Goal: Information Seeking & Learning: Learn about a topic

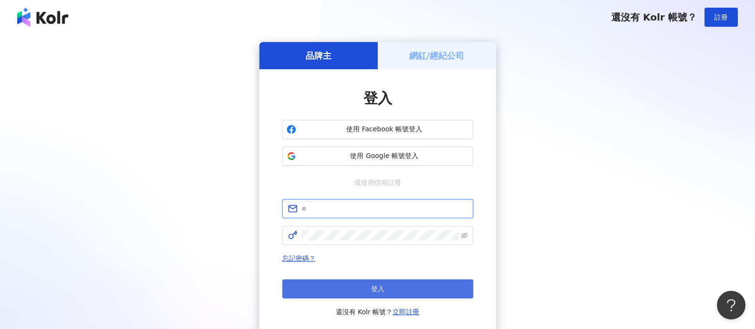
type input "**********"
click at [387, 297] on button "登入" at bounding box center [377, 288] width 191 height 19
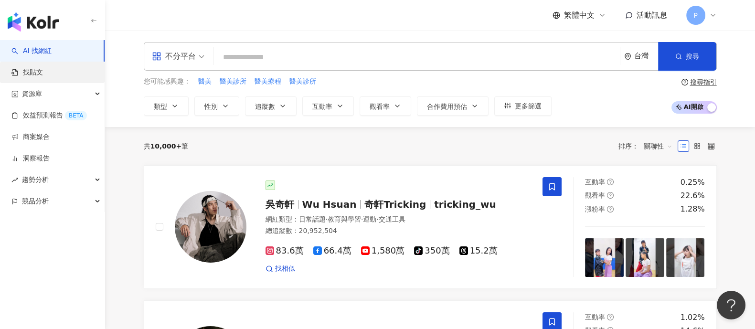
click at [43, 70] on link "找貼文" at bounding box center [27, 73] width 32 height 10
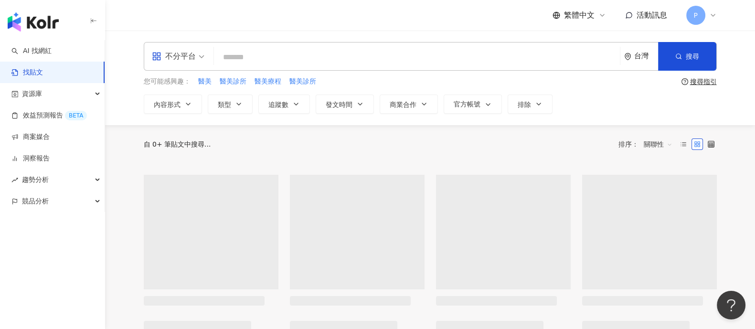
drag, startPoint x: 278, startPoint y: 62, endPoint x: 244, endPoint y: 84, distance: 41.5
click at [278, 62] on input "search" at bounding box center [417, 57] width 398 height 21
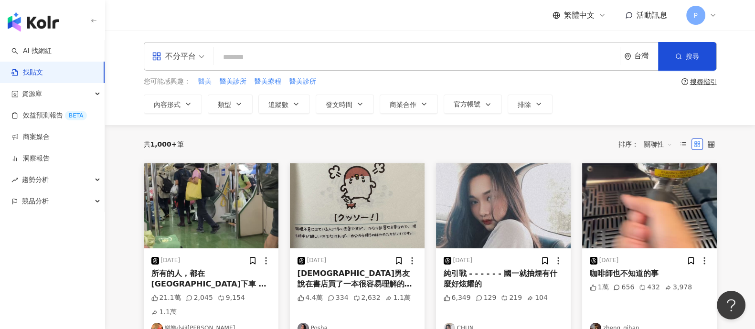
click at [205, 83] on span "醫美" at bounding box center [204, 82] width 13 height 10
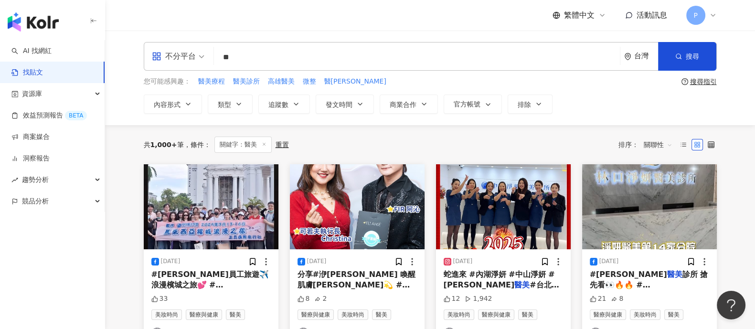
click at [335, 50] on input "**" at bounding box center [417, 57] width 398 height 21
click at [690, 61] on button "搜尋" at bounding box center [687, 56] width 58 height 29
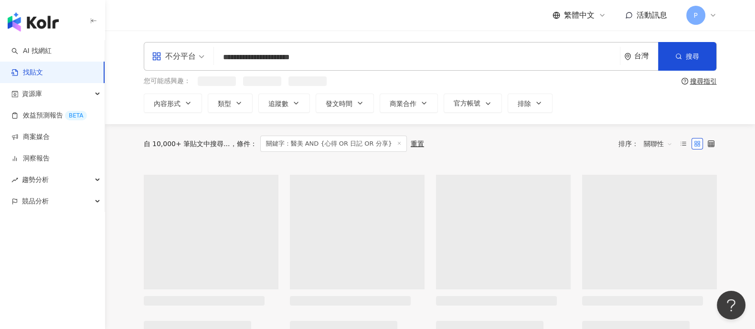
click at [191, 57] on div "不分平台" at bounding box center [174, 56] width 44 height 15
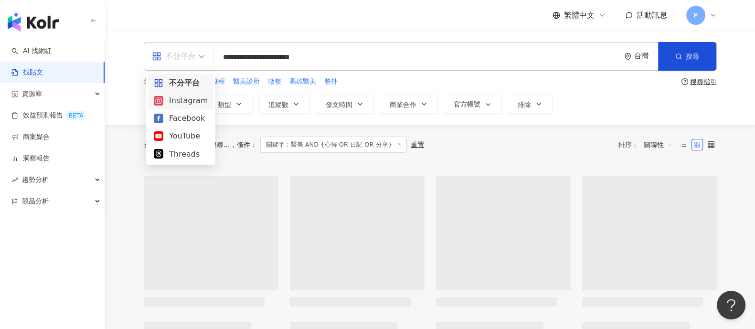
click at [188, 103] on div "Instagram" at bounding box center [181, 101] width 54 height 12
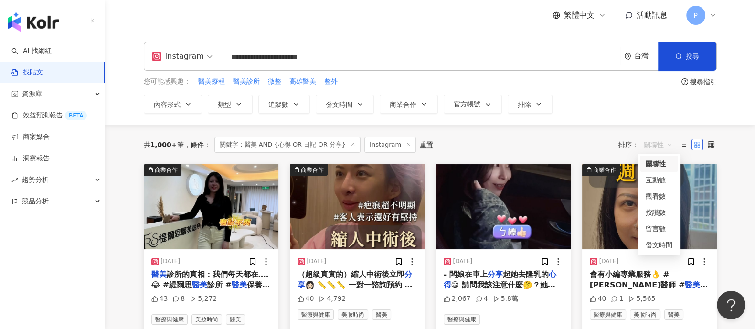
click at [659, 146] on span "關聯性" at bounding box center [658, 144] width 29 height 15
click at [666, 180] on div "互動數" at bounding box center [659, 180] width 27 height 11
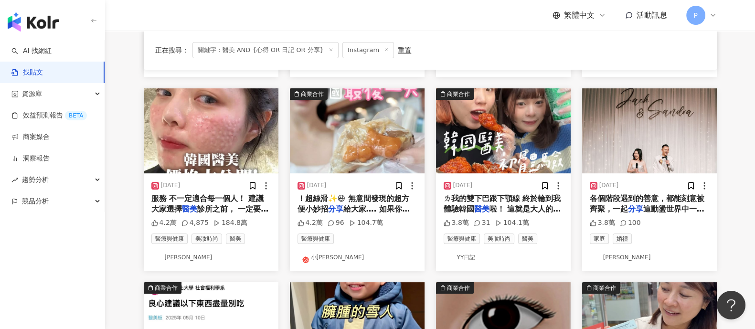
scroll to position [238, 0]
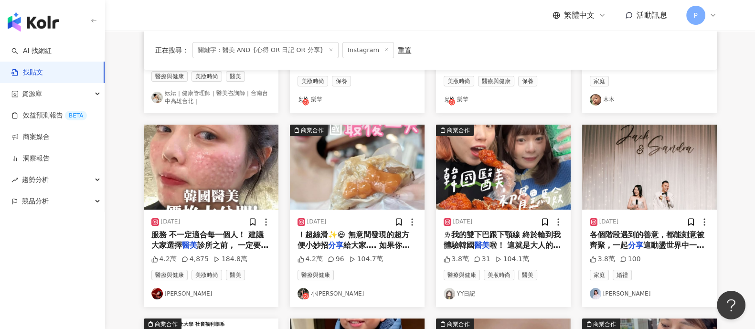
drag, startPoint x: 210, startPoint y: 234, endPoint x: 176, endPoint y: 213, distance: 39.9
click at [176, 212] on div "[DATE] 服務 不一定適合每一個人！ 建議大家選擇 醫美 診所之前， 一定要仔細評估、選擇自己 4.2萬 4,875 184.8萬 醫療與健康 美妝時尚 …" at bounding box center [211, 258] width 135 height 97
click at [173, 231] on span "服務 不一定適合每一個人！ 建議大家選擇" at bounding box center [207, 240] width 112 height 20
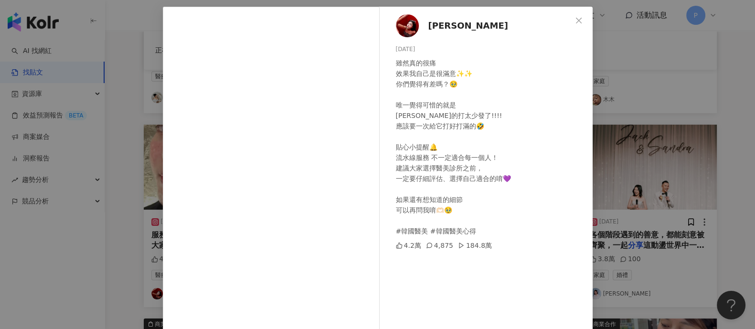
scroll to position [59, 0]
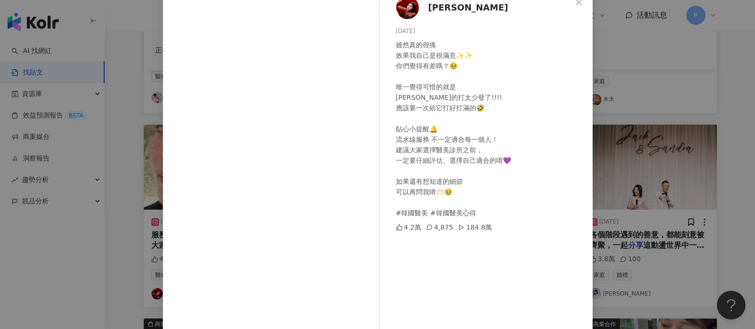
drag, startPoint x: 124, startPoint y: 170, endPoint x: 135, endPoint y: 180, distance: 14.9
click at [124, 170] on div "Fiby[PERSON_NAME][DATE] 雖然真的很痛 效果我自己是很滿意✨✨ 你們覺得有差嗎？🥹 唯一覺得可惜的就是 [PERSON_NAME]的打太…" at bounding box center [377, 164] width 755 height 329
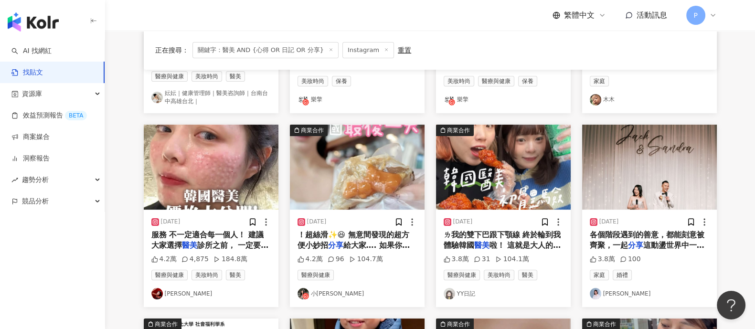
click at [223, 205] on img "button" at bounding box center [211, 167] width 135 height 85
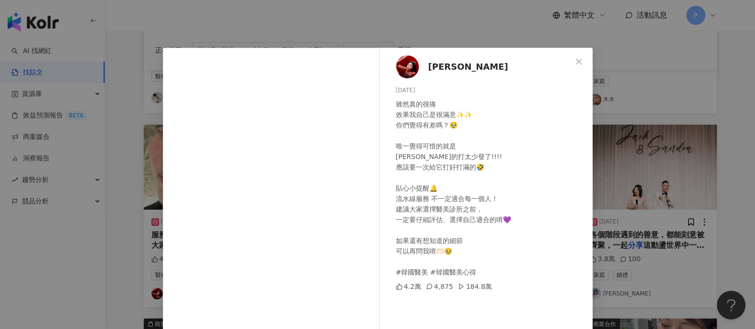
click at [490, 212] on div "雖然真的很痛 效果我自己是很滿意✨✨ 你們覺得有差嗎？🥹 唯一覺得可惜的就是 [PERSON_NAME]的打太少發了!!!! 應該要一次給它打好打滿的🤣 貼心…" at bounding box center [490, 188] width 189 height 179
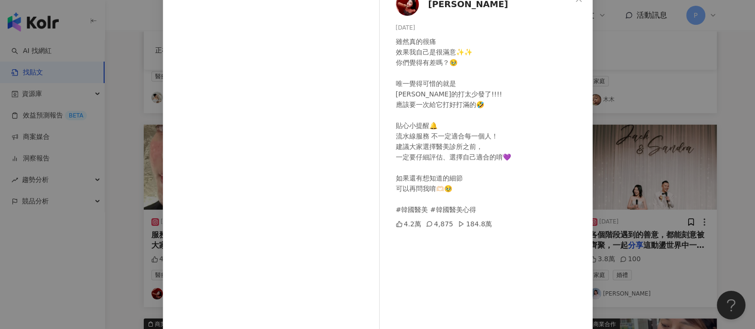
scroll to position [99, 0]
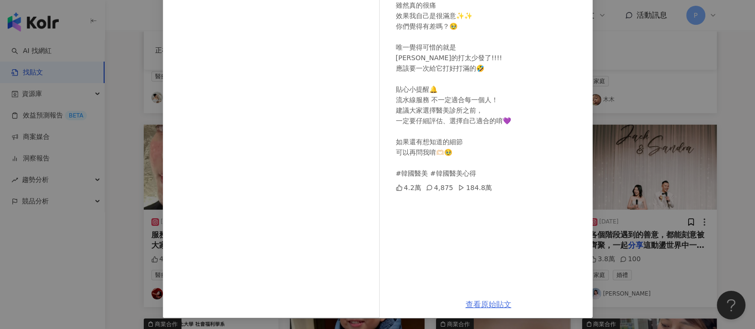
click at [475, 306] on link "查看原始貼文" at bounding box center [489, 304] width 46 height 9
click at [638, 95] on div "Fiby[PERSON_NAME][DATE] 雖然真的很痛 效果我自己是很滿意✨✨ 你們覺得有差嗎？🥹 唯一覺得可惜的就是 [PERSON_NAME]的打太…" at bounding box center [377, 164] width 755 height 329
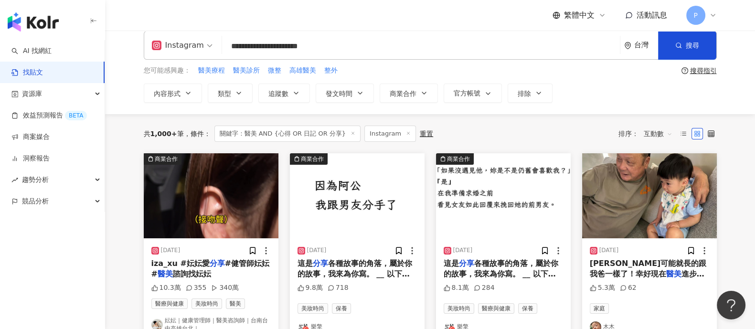
scroll to position [0, 0]
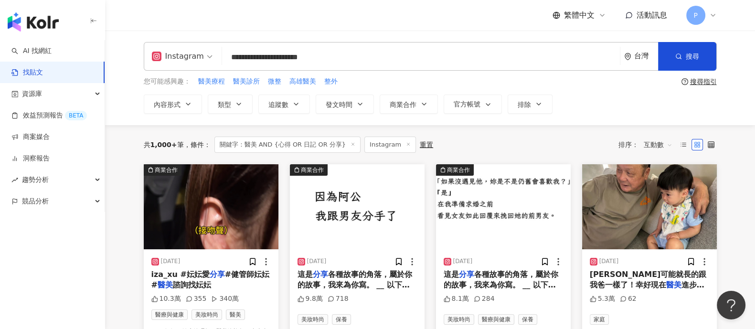
click at [328, 57] on input "**********" at bounding box center [421, 57] width 390 height 21
drag, startPoint x: 337, startPoint y: 56, endPoint x: 300, endPoint y: 77, distance: 42.6
click at [266, 59] on input "**********" at bounding box center [421, 57] width 390 height 21
type input "*"
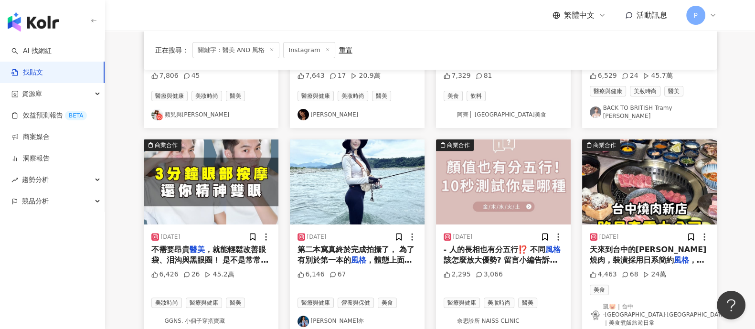
scroll to position [537, 0]
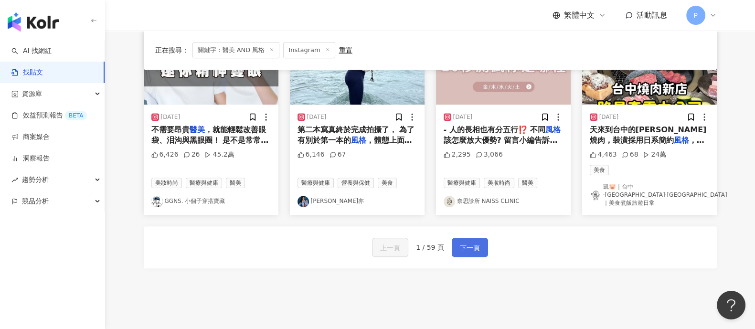
click at [473, 242] on span "下一頁" at bounding box center [470, 247] width 20 height 11
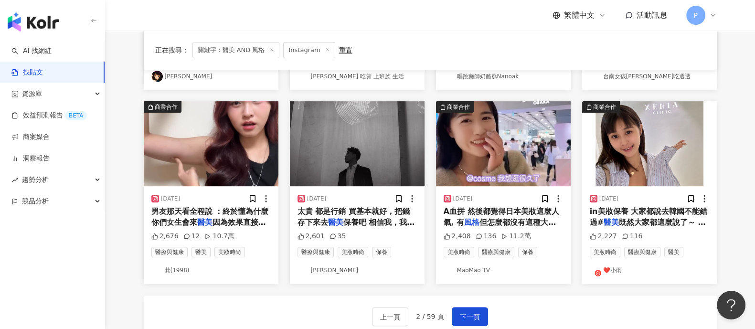
scroll to position [477, 0]
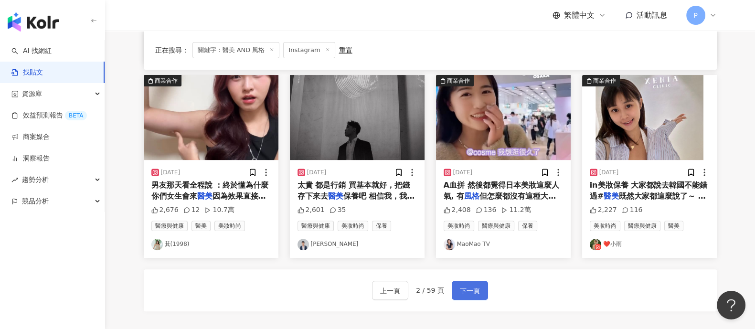
click at [463, 289] on span "下一頁" at bounding box center [470, 290] width 20 height 11
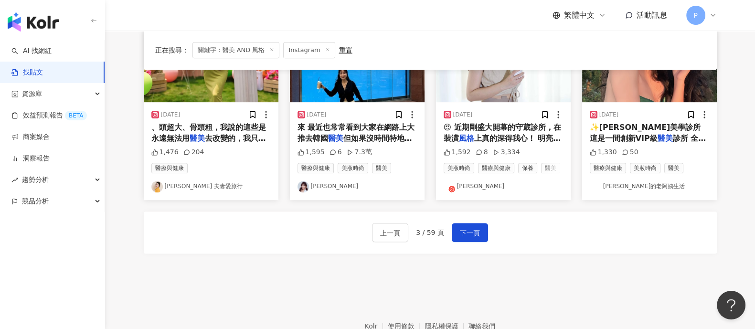
scroll to position [537, 0]
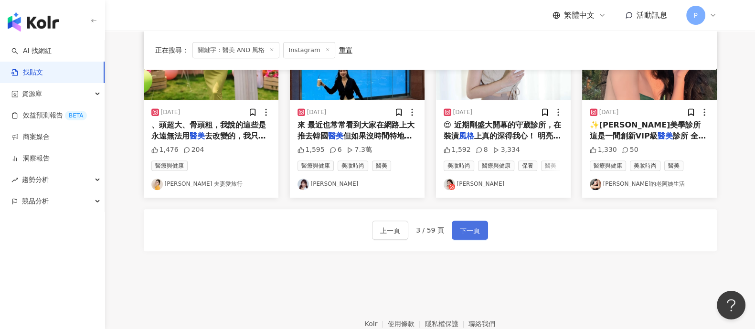
click at [467, 232] on span "下一頁" at bounding box center [470, 230] width 20 height 11
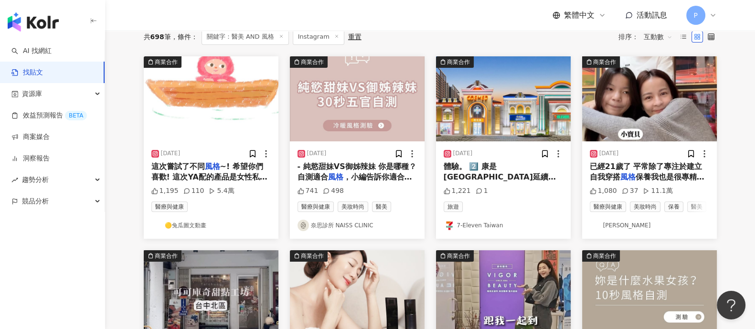
scroll to position [59, 0]
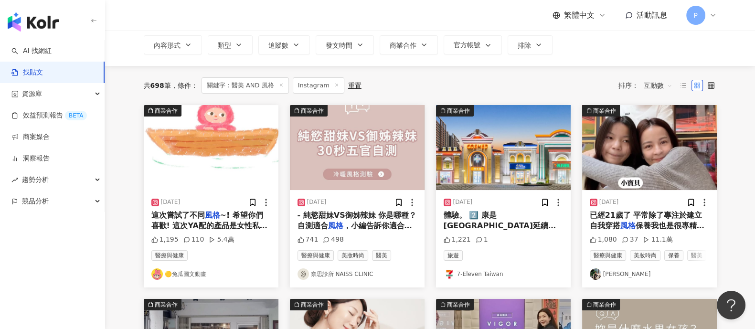
click at [648, 225] on span "保養我也是很專精的！ 身為2個孩" at bounding box center [647, 231] width 115 height 20
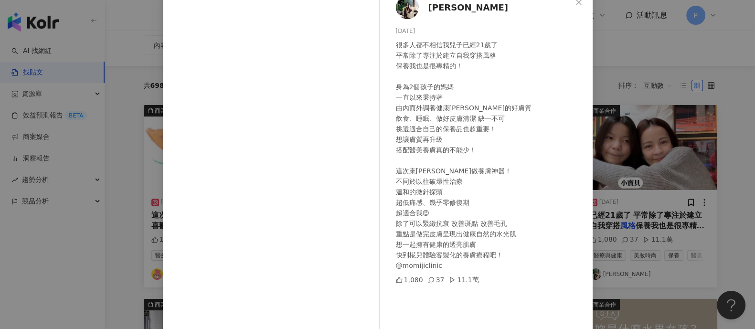
click at [673, 206] on div "[PERSON_NAME] [DATE] 很多人都不相信我兒子已經21歲了 平常除了專注於建立自我穿搭風格 保養我也是很專精的！ 身為2個孩子的媽媽 一直以來…" at bounding box center [377, 164] width 755 height 329
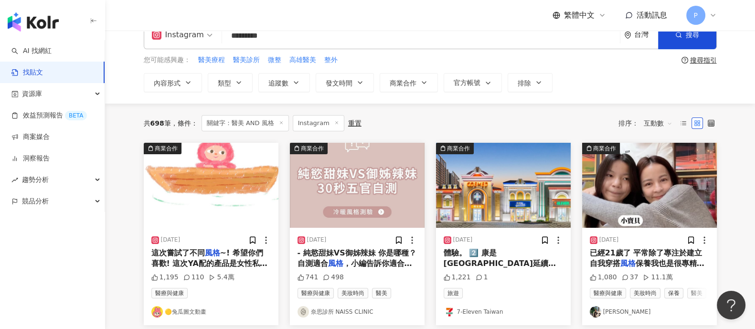
scroll to position [0, 0]
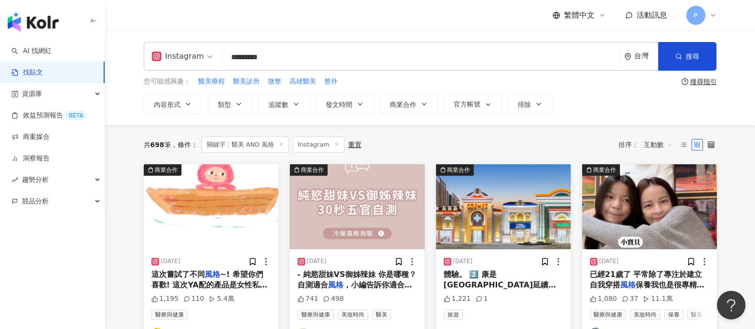
click at [241, 56] on input "*********" at bounding box center [421, 57] width 390 height 21
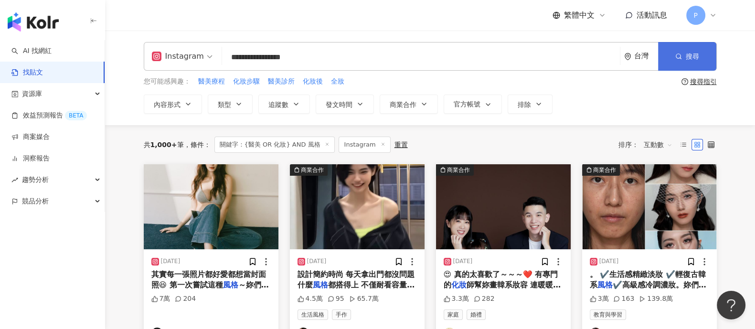
click at [674, 50] on button "搜尋" at bounding box center [687, 56] width 58 height 29
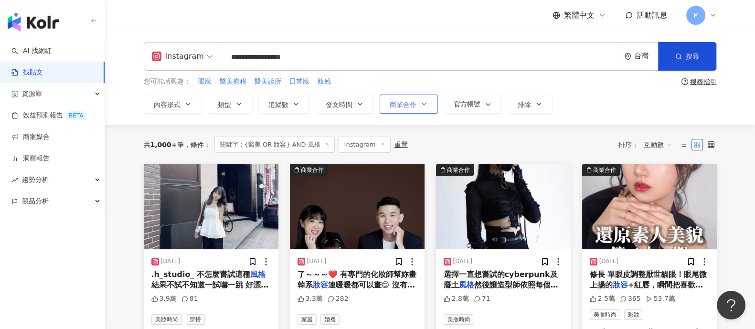
click at [424, 105] on icon "button" at bounding box center [424, 104] width 8 height 8
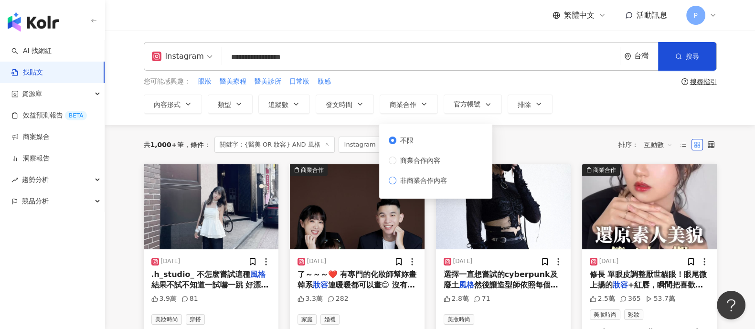
click at [430, 180] on span "非商業合作內容" at bounding box center [423, 180] width 54 height 11
click at [706, 60] on button "搜尋" at bounding box center [687, 56] width 58 height 29
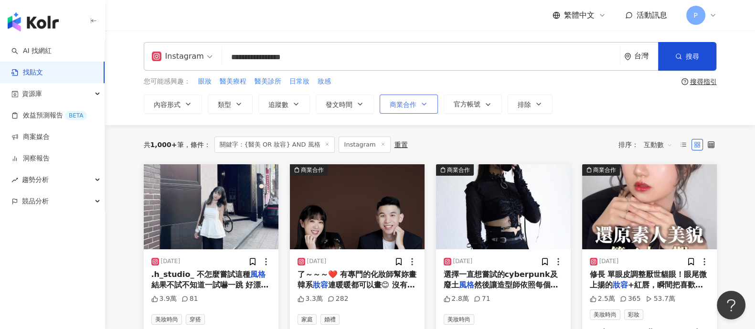
click at [416, 106] on button "商業合作" at bounding box center [409, 104] width 58 height 19
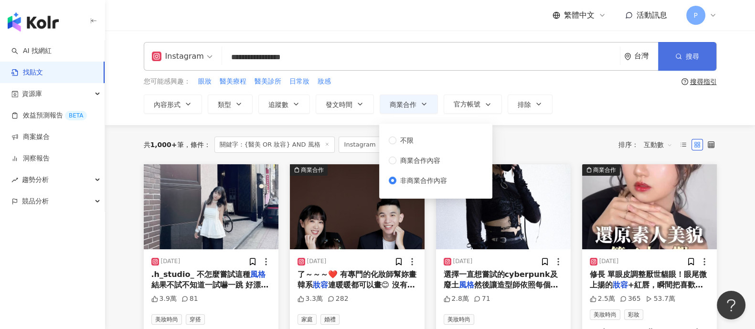
click at [669, 53] on button "搜尋" at bounding box center [687, 56] width 58 height 29
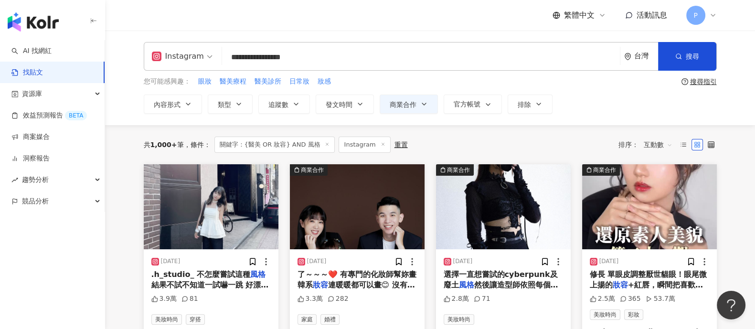
click at [404, 56] on input "**********" at bounding box center [421, 57] width 390 height 21
click at [157, 104] on span "內容形式" at bounding box center [167, 105] width 27 height 8
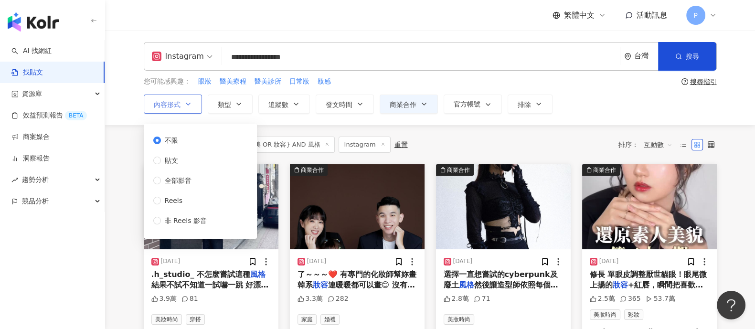
click at [160, 104] on span "內容形式" at bounding box center [167, 105] width 27 height 8
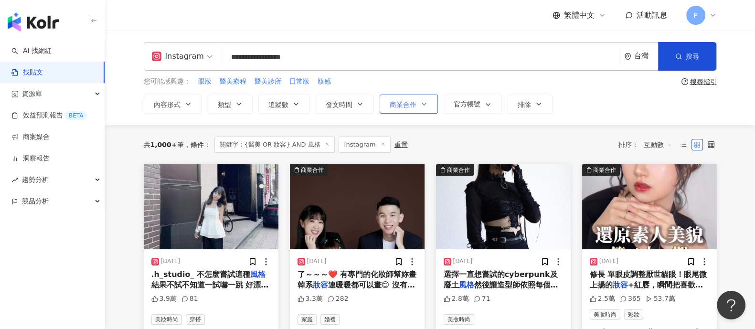
click at [409, 105] on span "商業合作" at bounding box center [403, 105] width 27 height 8
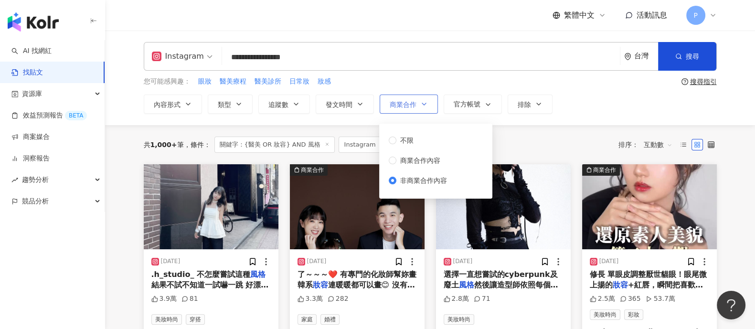
click at [409, 105] on span "商業合作" at bounding box center [403, 105] width 27 height 8
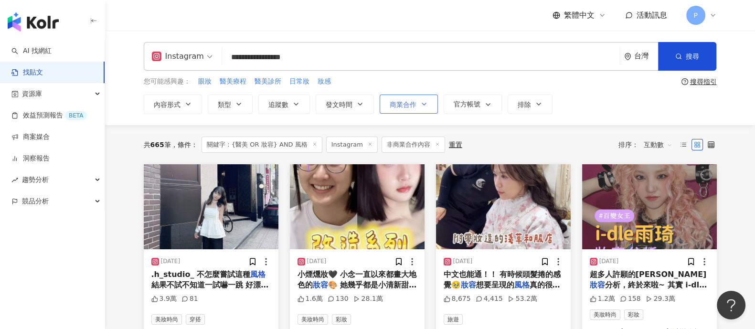
click at [401, 106] on span "商業合作" at bounding box center [403, 105] width 27 height 8
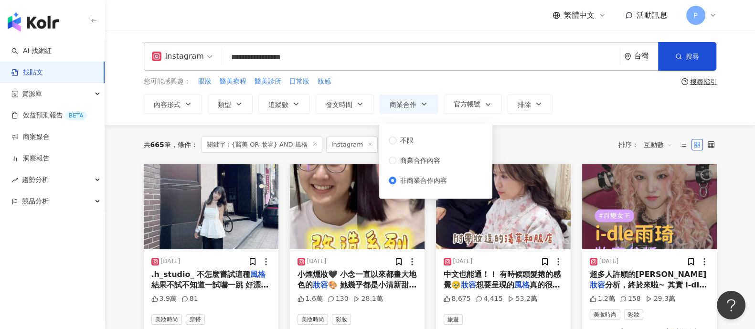
click at [570, 141] on div "共 665 筆 條件 ： 關鍵字：{醫美 OR 妝容} AND 風格 Instagram 非商業合作內容 重置 排序： 互動數" at bounding box center [430, 145] width 573 height 16
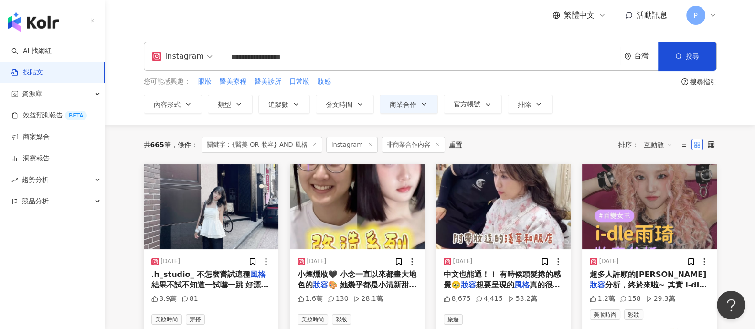
click at [188, 42] on div "**********" at bounding box center [430, 78] width 650 height 95
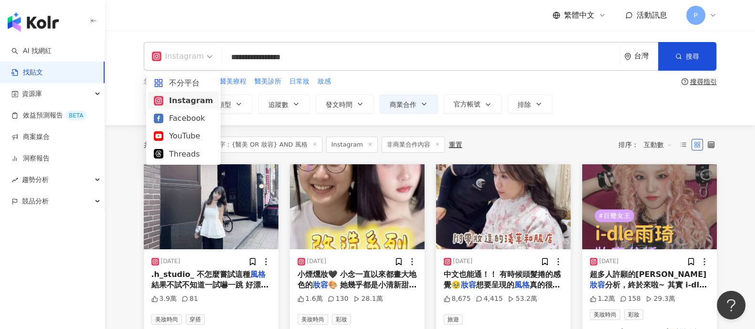
click at [186, 52] on div "Instagram" at bounding box center [178, 56] width 52 height 15
click at [189, 78] on div "不分平台" at bounding box center [183, 83] width 59 height 12
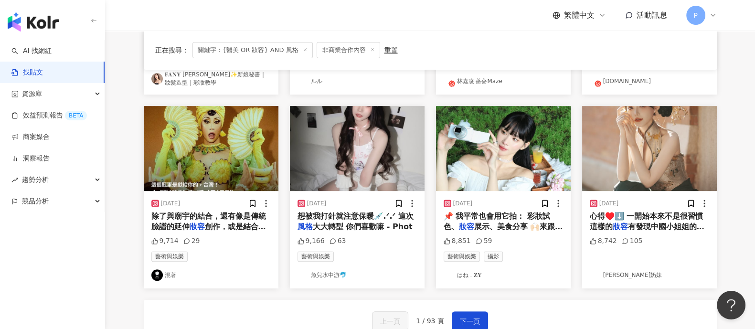
scroll to position [477, 0]
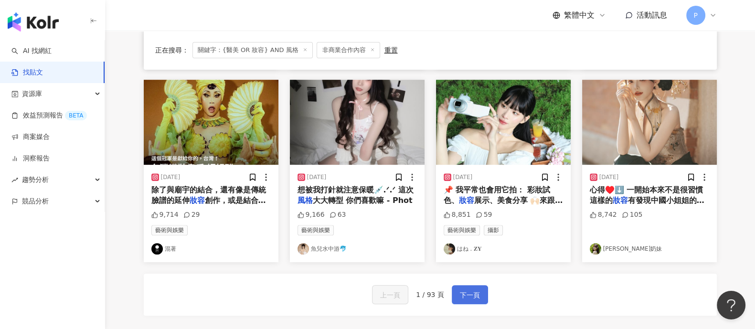
click at [462, 293] on span "下一頁" at bounding box center [470, 294] width 20 height 11
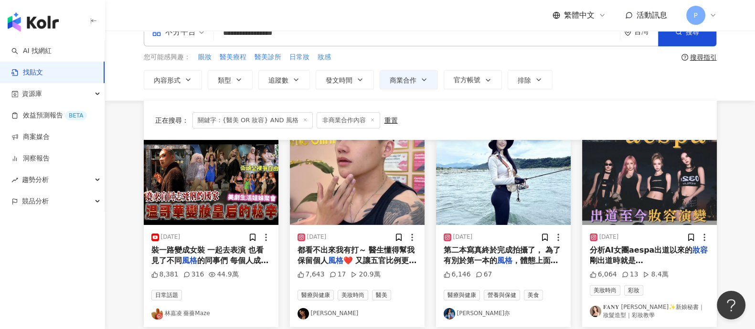
scroll to position [0, 0]
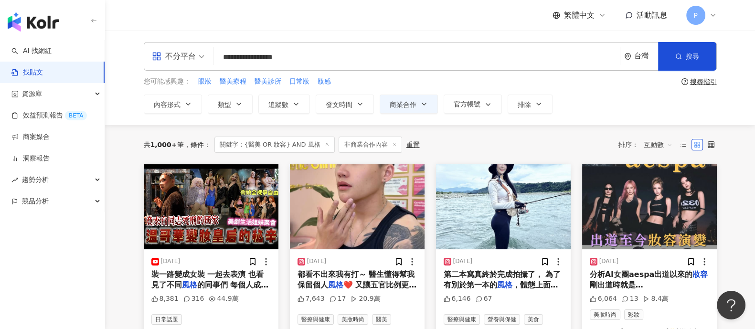
click at [338, 55] on input "**********" at bounding box center [417, 57] width 398 height 21
type input "*"
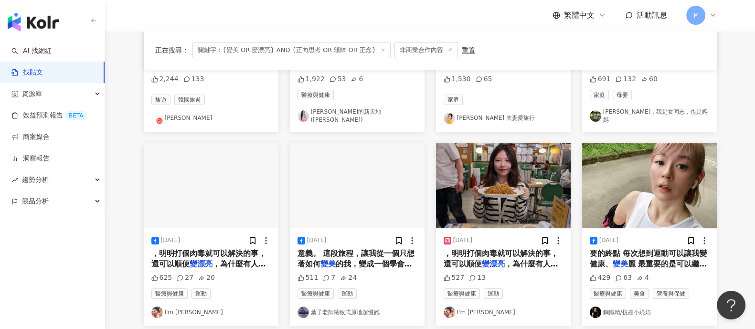
scroll to position [238, 0]
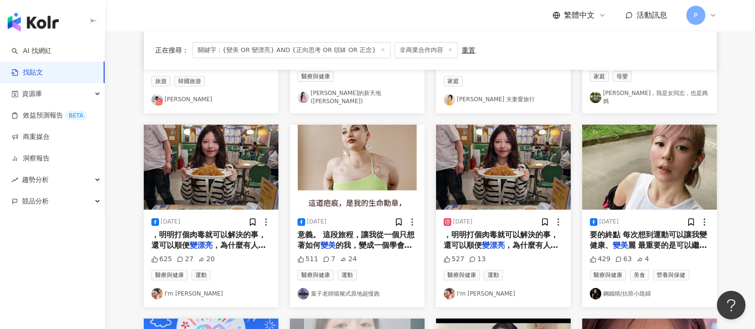
click at [227, 241] on span "，為什麼有人要拒絕？？ 我跟醫生" at bounding box center [208, 251] width 115 height 20
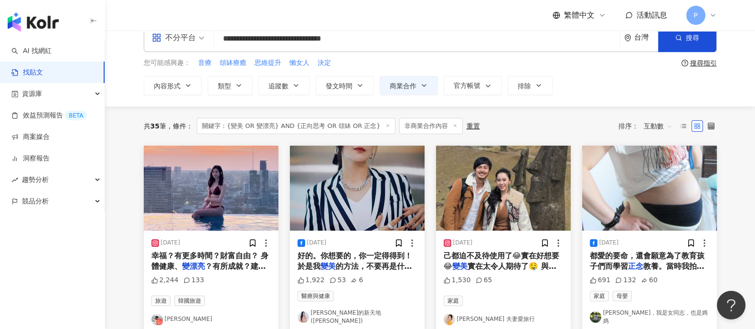
scroll to position [0, 0]
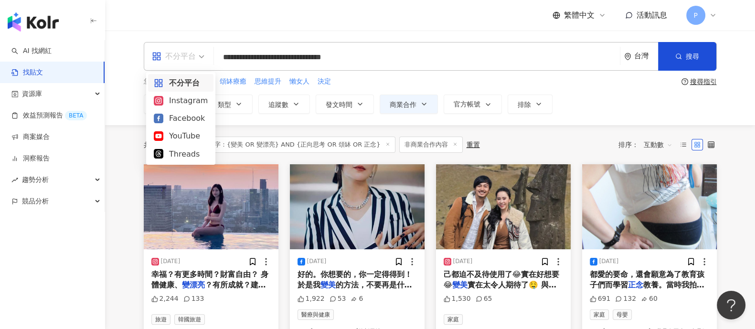
click at [200, 58] on span "不分平台" at bounding box center [178, 56] width 53 height 15
click at [189, 101] on div "Instagram" at bounding box center [181, 101] width 54 height 12
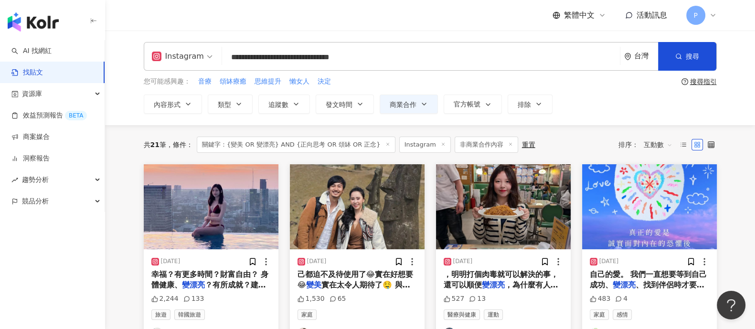
click at [326, 56] on input "**********" at bounding box center [421, 57] width 390 height 21
click at [690, 60] on span "搜尋" at bounding box center [692, 57] width 13 height 8
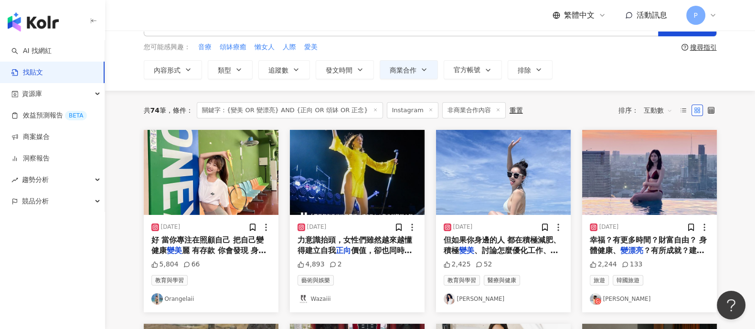
scroll to position [59, 0]
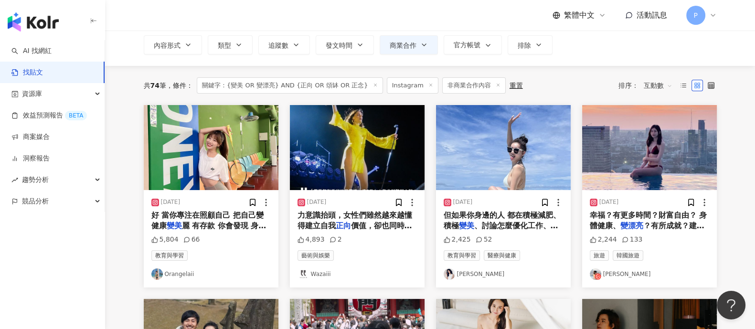
click at [220, 221] on span "麗 有存款 你會發現 身心靈 有好" at bounding box center [208, 231] width 115 height 20
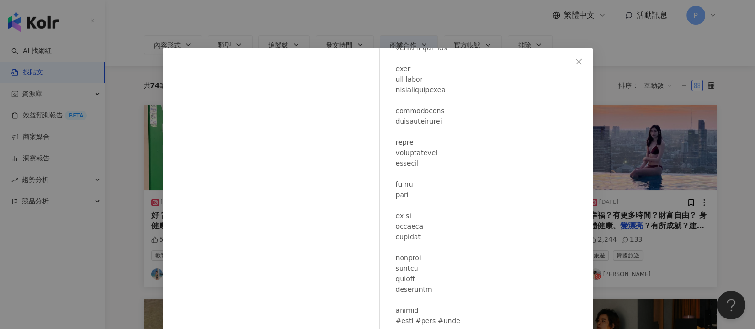
scroll to position [238, 0]
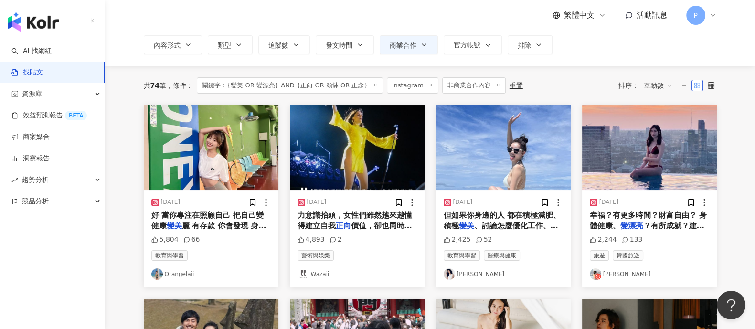
click at [503, 217] on span "但如果你身邊的人 都在積極減肥、積極" at bounding box center [502, 221] width 117 height 20
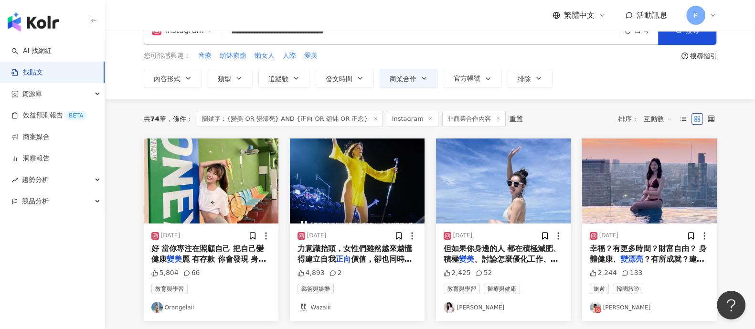
scroll to position [0, 0]
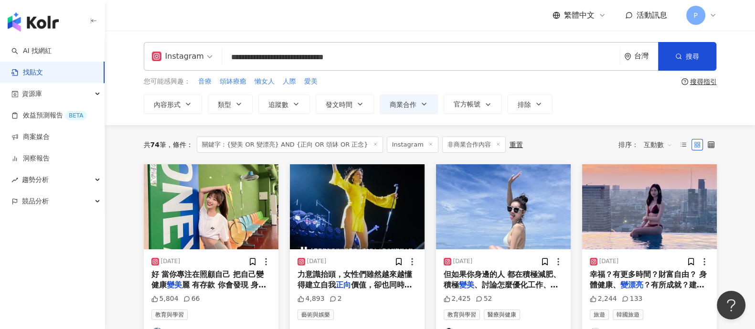
click at [377, 58] on input "**********" at bounding box center [421, 57] width 390 height 21
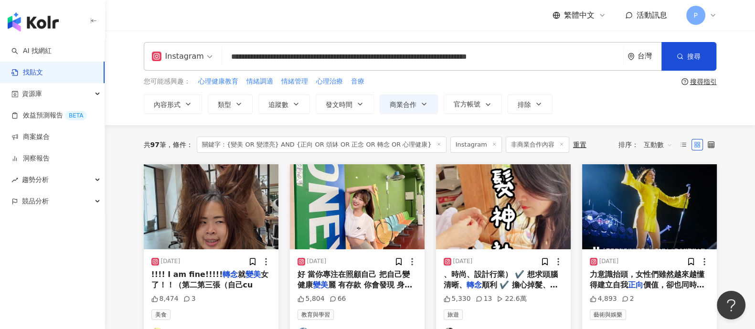
scroll to position [0, 37]
click at [661, 53] on button "搜尋" at bounding box center [688, 56] width 55 height 29
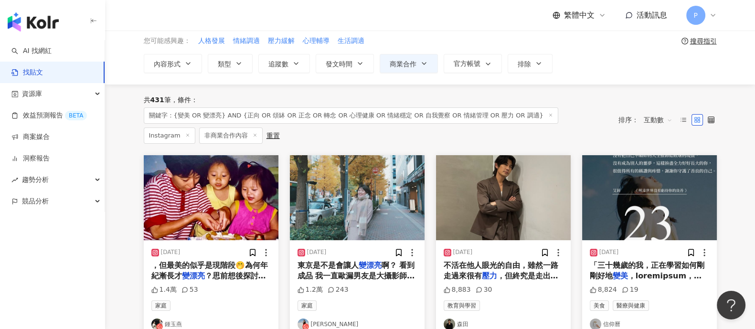
scroll to position [59, 0]
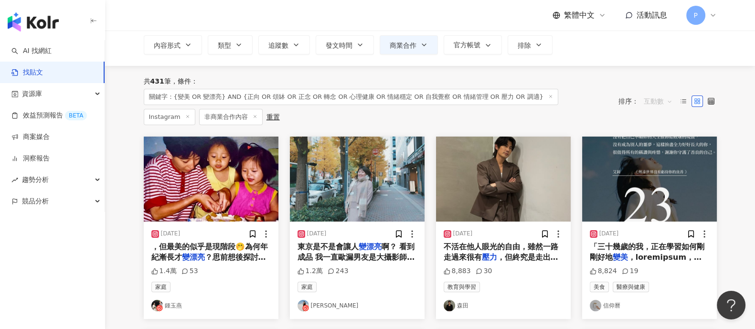
click at [652, 94] on span "互動數" at bounding box center [658, 101] width 29 height 15
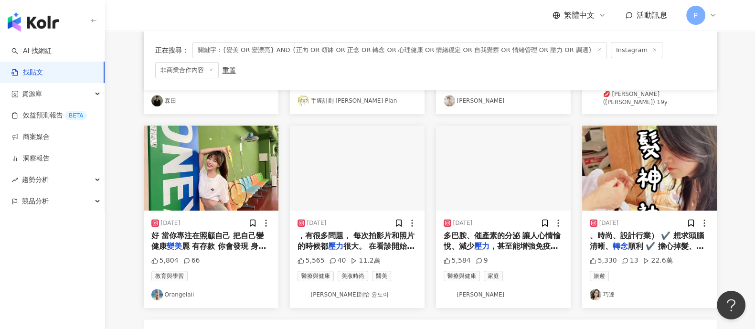
scroll to position [469, 0]
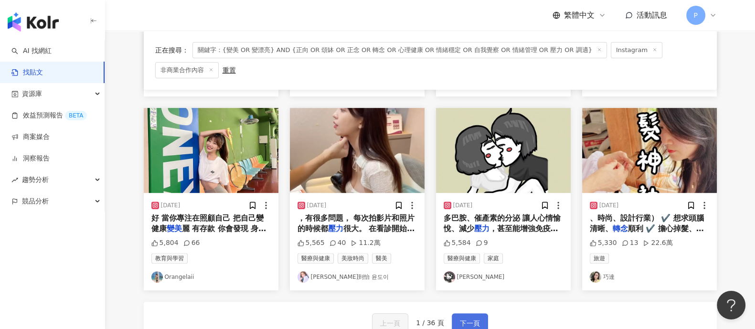
click at [456, 313] on button "下一頁" at bounding box center [470, 322] width 36 height 19
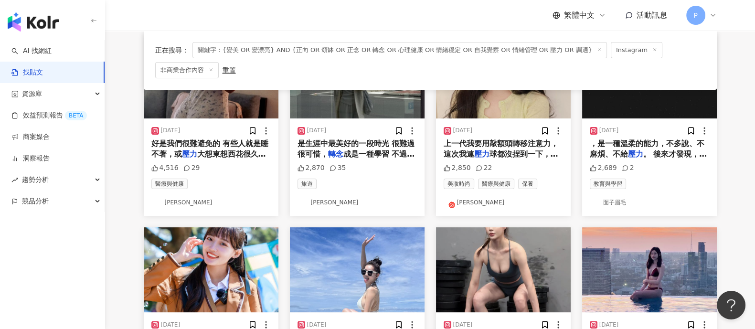
scroll to position [409, 0]
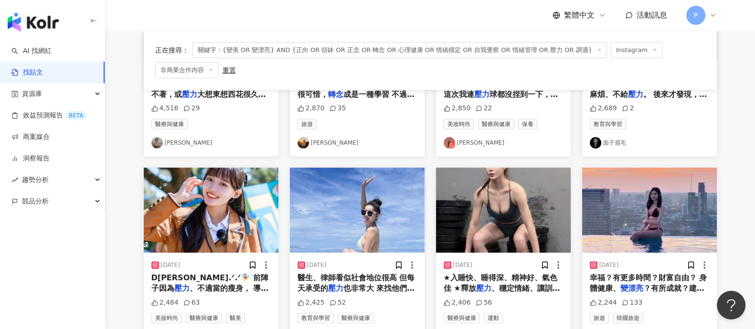
click at [375, 284] on span "也非常大 來找他們的病人、顧客，都" at bounding box center [355, 294] width 117 height 20
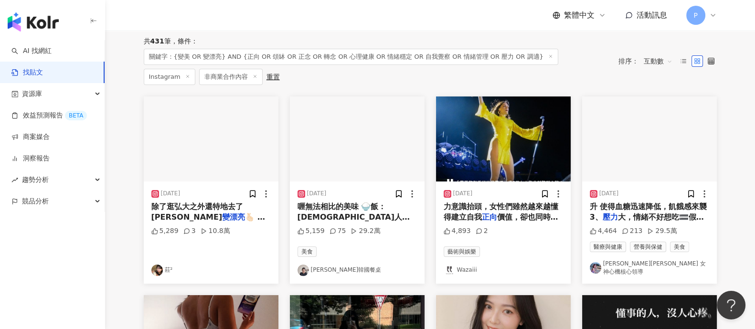
scroll to position [119, 0]
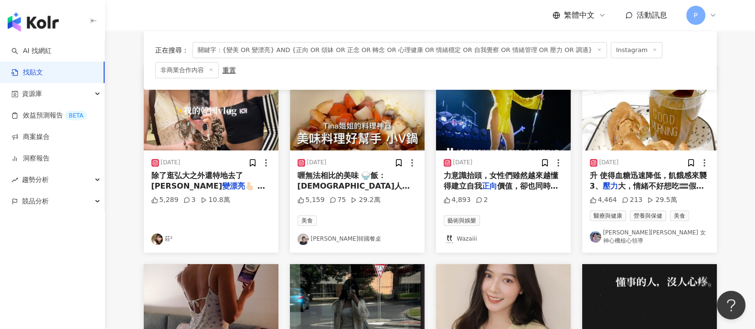
click at [508, 171] on span "力意識抬頭，女性們雖然越來越懂得建立自我" at bounding box center [501, 181] width 115 height 20
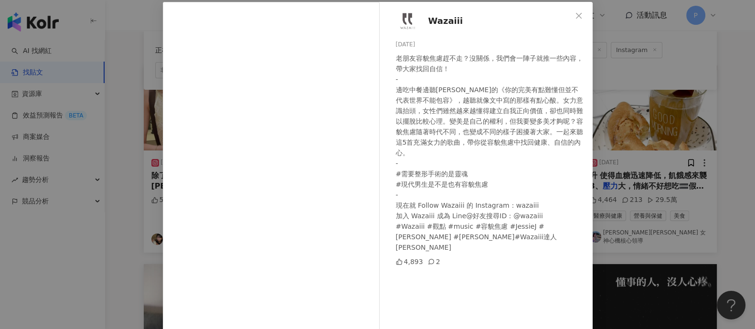
scroll to position [59, 0]
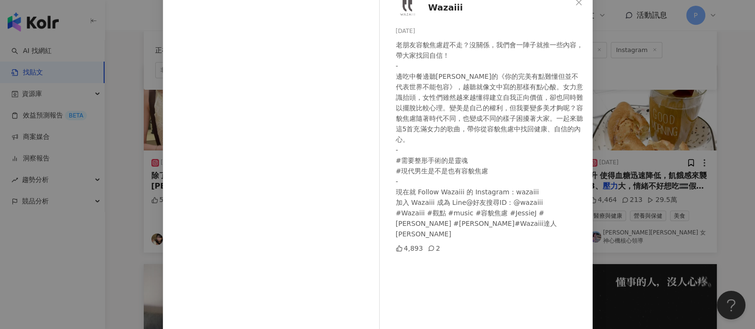
click at [684, 182] on div "Wazaiii [DATE] 老朋友容貌焦慮趕不走？沒關係，我們會一陣子就推一些內容，帶大家找回自信！ - 邊吃中餐邊聽[PERSON_NAME]的《你的完美…" at bounding box center [377, 164] width 755 height 329
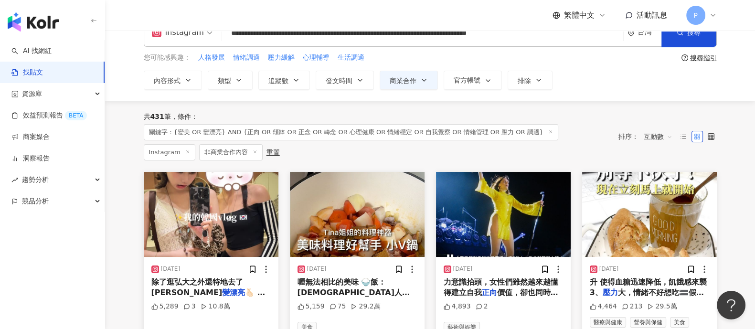
scroll to position [0, 0]
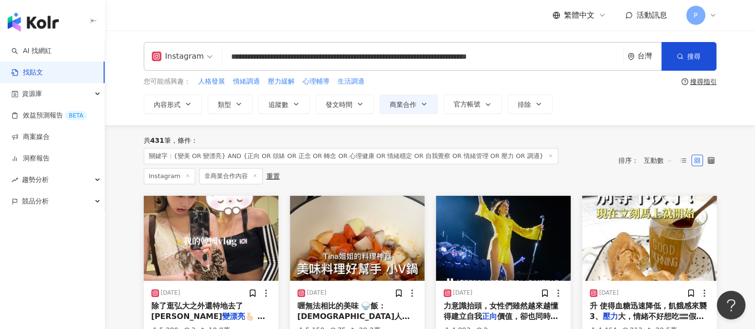
click at [437, 53] on input "**********" at bounding box center [422, 57] width 393 height 21
drag, startPoint x: 303, startPoint y: 58, endPoint x: 857, endPoint y: 92, distance: 554.5
click at [754, 92] on html "**********" at bounding box center [377, 164] width 755 height 329
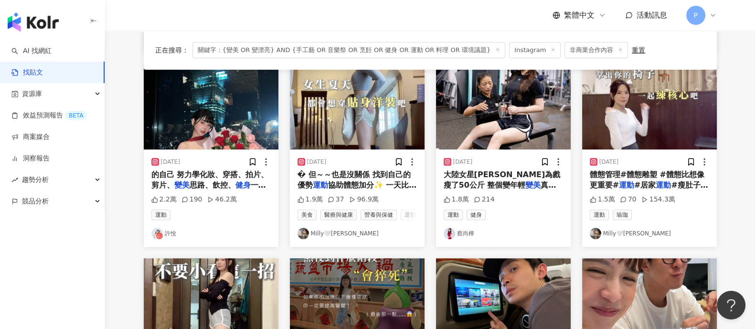
scroll to position [298, 0]
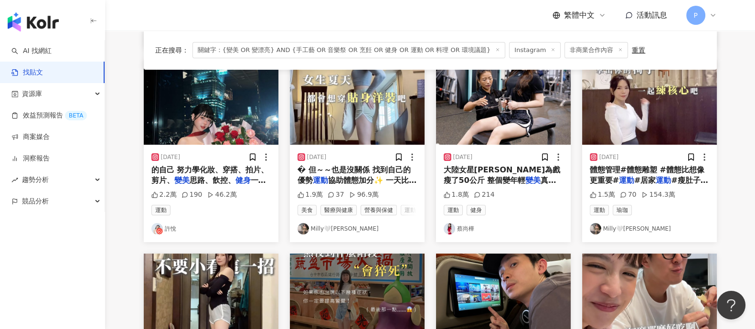
click at [203, 173] on span "的自己 努力學化妝、穿搭、拍片、剪片、" at bounding box center [209, 175] width 117 height 20
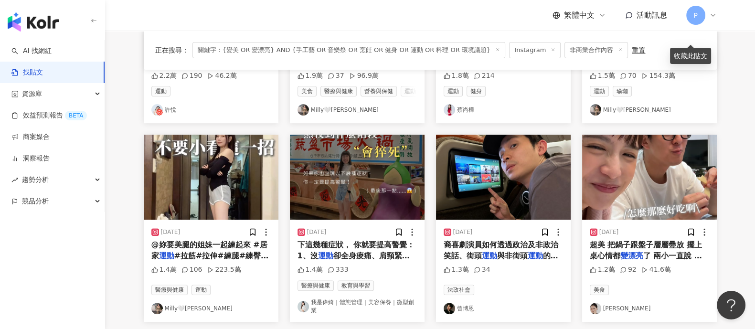
scroll to position [477, 0]
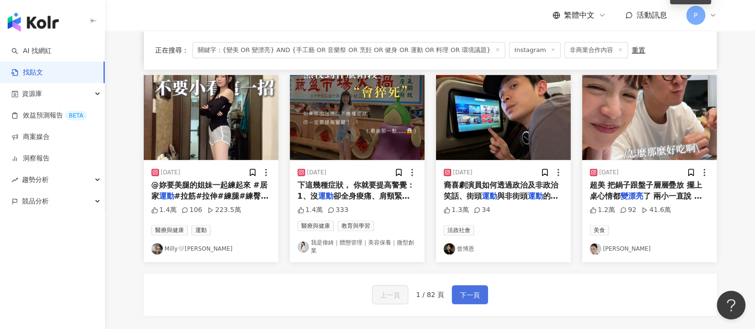
click at [473, 301] on span "下一頁" at bounding box center [470, 294] width 20 height 11
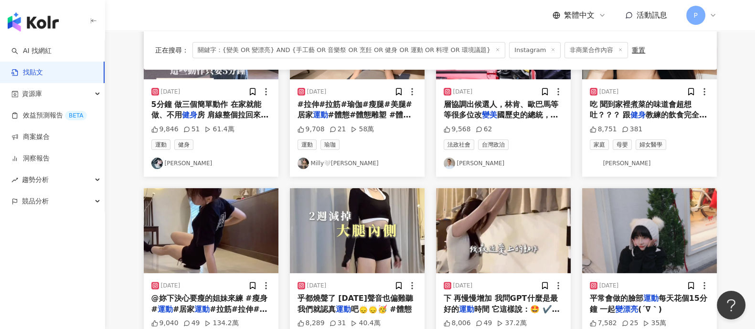
scroll to position [463, 0]
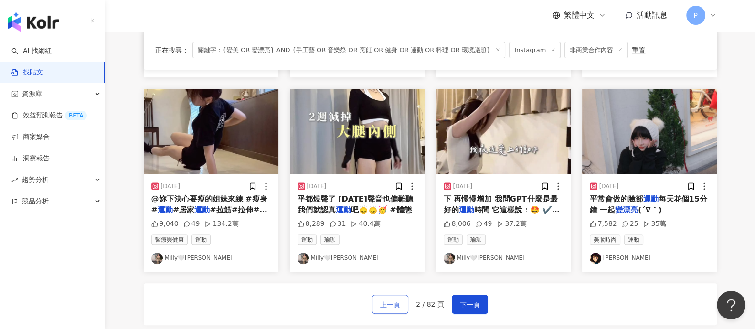
click at [394, 300] on span "上一頁" at bounding box center [390, 304] width 20 height 11
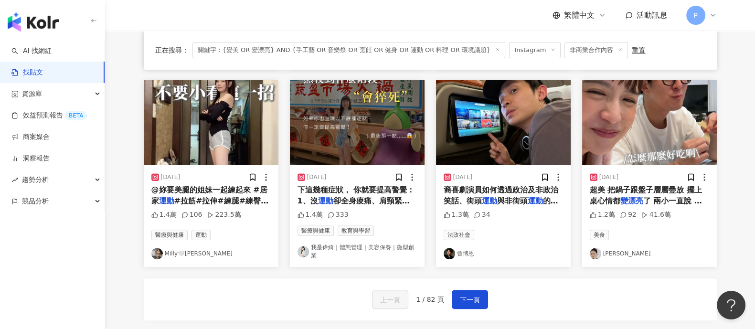
scroll to position [477, 0]
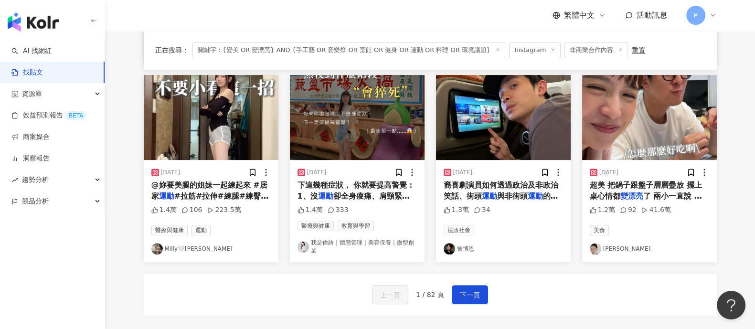
click at [265, 50] on span "關鍵字：{變美 OR 變漂亮} AND {手工藝 OR 音樂祭 OR 烹飪 OR 健身 OR 運動 OR 料理 OR 環境議題}" at bounding box center [348, 50] width 313 height 16
drag, startPoint x: 239, startPoint y: 53, endPoint x: 232, endPoint y: 48, distance: 7.9
click at [238, 52] on span "關鍵字：{變美 OR 變漂亮} AND {手工藝 OR 音樂祭 OR 烹飪 OR 健身 OR 運動 OR 料理 OR 環境議題}" at bounding box center [348, 50] width 313 height 16
drag, startPoint x: 223, startPoint y: 49, endPoint x: 266, endPoint y: 49, distance: 43.0
click at [266, 49] on span "關鍵字：{變美 OR 變漂亮} AND {手工藝 OR 音樂祭 OR 烹飪 OR 健身 OR 運動 OR 料理 OR 環境議題}" at bounding box center [348, 50] width 313 height 16
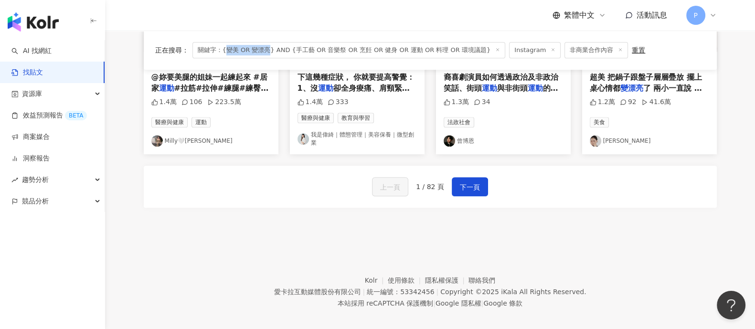
scroll to position [602, 0]
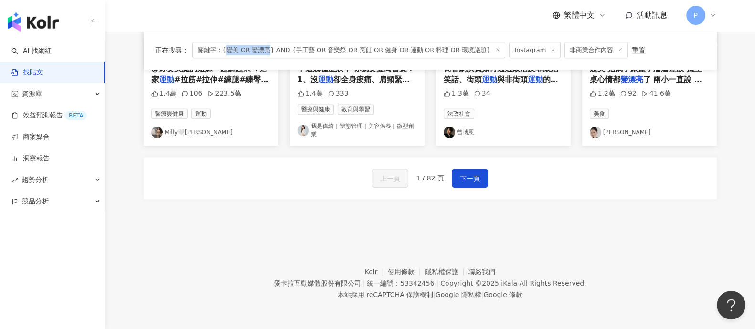
click at [251, 50] on span "關鍵字：{變美 OR 變漂亮} AND {手工藝 OR 音樂祭 OR 烹飪 OR 健身 OR 運動 OR 料理 OR 環境議題}" at bounding box center [348, 50] width 313 height 16
click at [251, 49] on span "關鍵字：{變美 OR 變漂亮} AND {手工藝 OR 音樂祭 OR 烹飪 OR 健身 OR 運動 OR 料理 OR 環境議題}" at bounding box center [348, 50] width 313 height 16
click at [263, 48] on span "關鍵字：{變美 OR 變漂亮} AND {手工藝 OR 音樂祭 OR 烹飪 OR 健身 OR 運動 OR 料理 OR 環境議題}" at bounding box center [348, 50] width 313 height 16
drag, startPoint x: 517, startPoint y: 242, endPoint x: 371, endPoint y: 132, distance: 182.8
click at [517, 242] on footer "Kolr 使用條款 隱私權保護 聯絡我們 愛卡拉互動媒體股份有限公司 | 統一編號：53342456 | Copyright © 2025 iKala All…" at bounding box center [430, 276] width 650 height 106
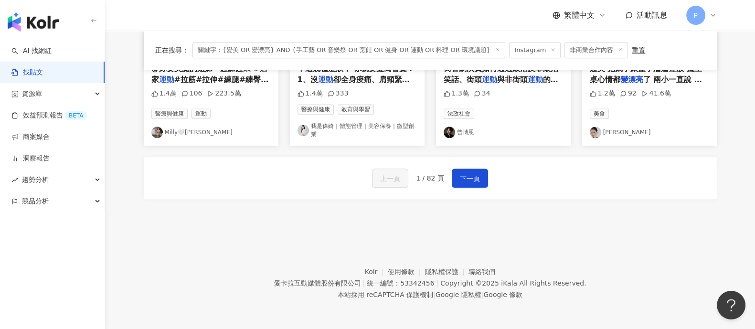
click at [237, 60] on div "正在搜尋 ： 關鍵字：{變美 OR 變漂亮} AND {手工藝 OR 音樂祭 OR 烹飪 OR 健身 OR 運動 OR 料理 OR 環境議題} Instagr…" at bounding box center [430, 50] width 573 height 39
click at [237, 59] on div "正在搜尋 ： 關鍵字：{變美 OR 變漂亮} AND {手工藝 OR 音樂祭 OR 烹飪 OR 健身 OR 運動 OR 料理 OR 環境議題} Instagr…" at bounding box center [430, 50] width 573 height 39
click at [224, 50] on span "關鍵字：{變美 OR 變漂亮} AND {手工藝 OR 音樂祭 OR 烹飪 OR 健身 OR 運動 OR 料理 OR 環境議題}" at bounding box center [348, 50] width 313 height 16
drag, startPoint x: 224, startPoint y: 50, endPoint x: 265, endPoint y: 47, distance: 40.7
click at [265, 47] on span "關鍵字：{變美 OR 變漂亮} AND {手工藝 OR 音樂祭 OR 烹飪 OR 健身 OR 運動 OR 料理 OR 環境議題}" at bounding box center [348, 50] width 313 height 16
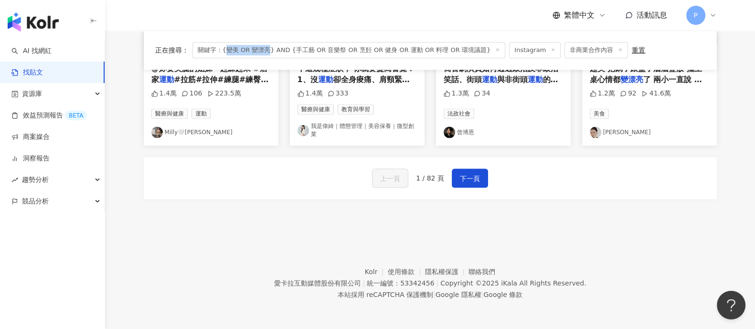
click at [259, 46] on span "關鍵字：{變美 OR 變漂亮} AND {手工藝 OR 音樂祭 OR 烹飪 OR 健身 OR 運動 OR 料理 OR 環境議題}" at bounding box center [348, 50] width 313 height 16
click at [263, 49] on span "關鍵字：{變美 OR 變漂亮} AND {手工藝 OR 音樂祭 OR 烹飪 OR 健身 OR 運動 OR 料理 OR 環境議題}" at bounding box center [348, 50] width 313 height 16
click at [266, 50] on span "關鍵字：{變美 OR 變漂亮} AND {手工藝 OR 音樂祭 OR 烹飪 OR 健身 OR 運動 OR 料理 OR 環境議題}" at bounding box center [348, 50] width 313 height 16
drag, startPoint x: 264, startPoint y: 51, endPoint x: 267, endPoint y: 55, distance: 5.6
click at [264, 50] on span "關鍵字：{變美 OR 變漂亮} AND {手工藝 OR 音樂祭 OR 烹飪 OR 健身 OR 運動 OR 料理 OR 環境議題}" at bounding box center [348, 50] width 313 height 16
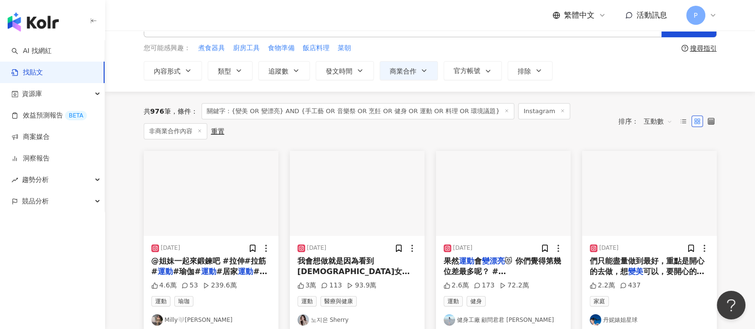
scroll to position [0, 0]
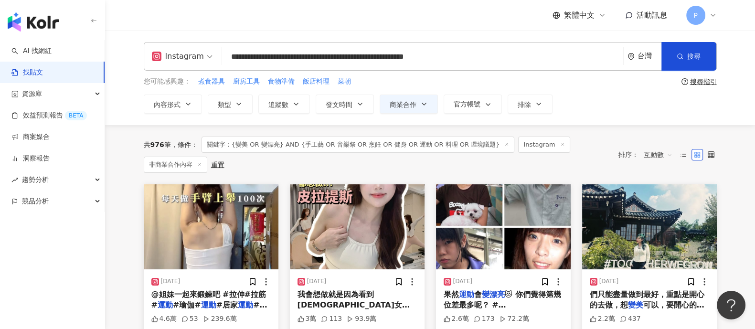
click at [251, 55] on input "**********" at bounding box center [422, 57] width 393 height 21
click at [277, 56] on input "**********" at bounding box center [422, 57] width 393 height 21
drag, startPoint x: 281, startPoint y: 56, endPoint x: 232, endPoint y: 53, distance: 49.7
click at [232, 53] on input "**********" at bounding box center [422, 57] width 393 height 21
click at [693, 64] on button "搜尋" at bounding box center [688, 56] width 55 height 29
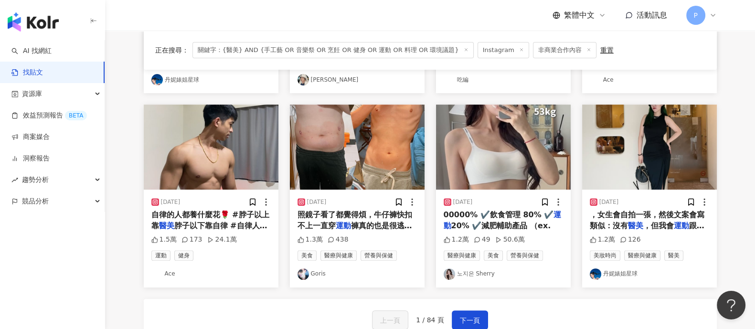
scroll to position [466, 0]
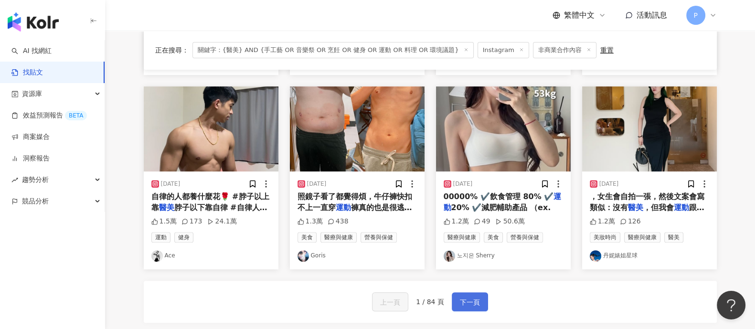
click at [472, 300] on span "下一頁" at bounding box center [470, 302] width 20 height 11
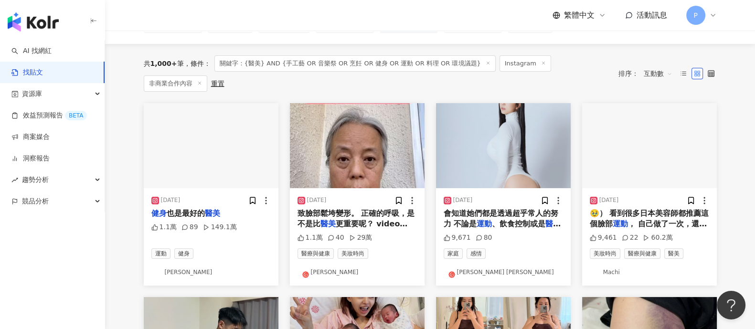
scroll to position [119, 0]
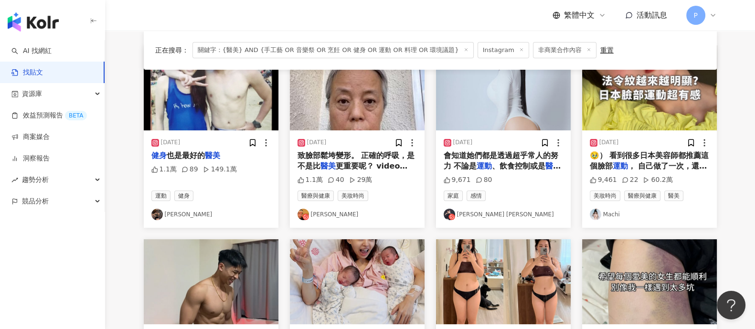
click at [510, 168] on span "、飲食控制或是" at bounding box center [518, 165] width 53 height 9
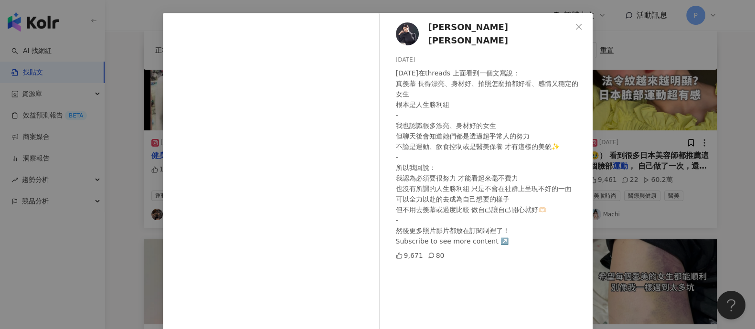
scroll to position [59, 0]
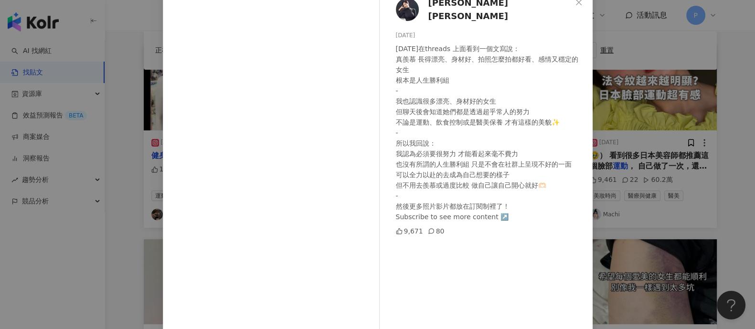
click at [644, 186] on div "[PERSON_NAME] [PERSON_NAME] [DATE] [DATE]在threads 上面看到一個文寫說： 真羨慕 長得漂亮、身材好、拍照怎麼拍…" at bounding box center [377, 164] width 755 height 329
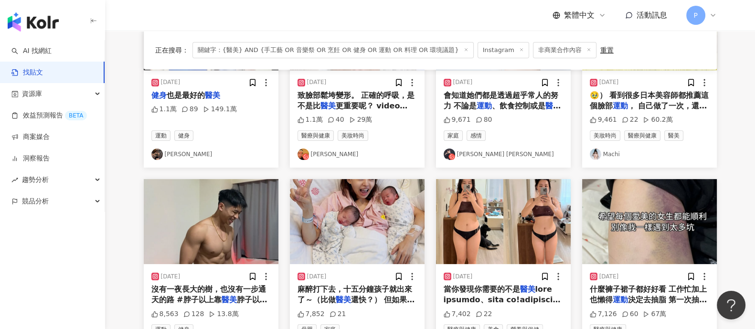
scroll to position [0, 0]
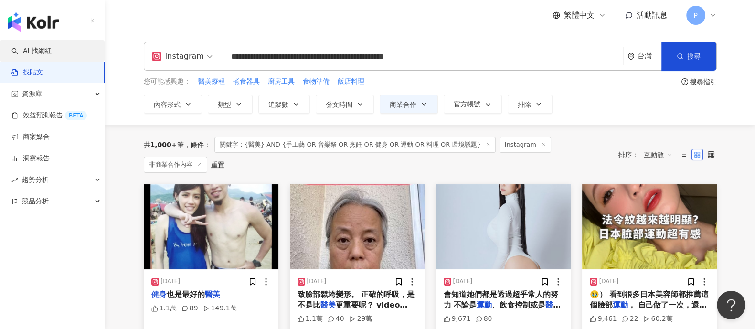
drag, startPoint x: 267, startPoint y: 59, endPoint x: 39, endPoint y: 44, distance: 228.3
drag, startPoint x: 247, startPoint y: 56, endPoint x: 754, endPoint y: 101, distance: 509.6
click at [705, 91] on div "**********" at bounding box center [430, 78] width 611 height 72
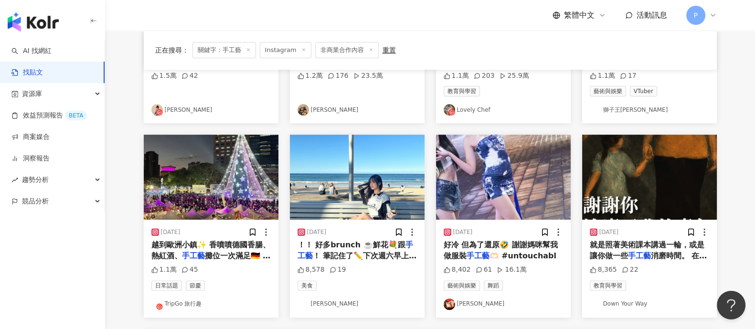
scroll to position [477, 0]
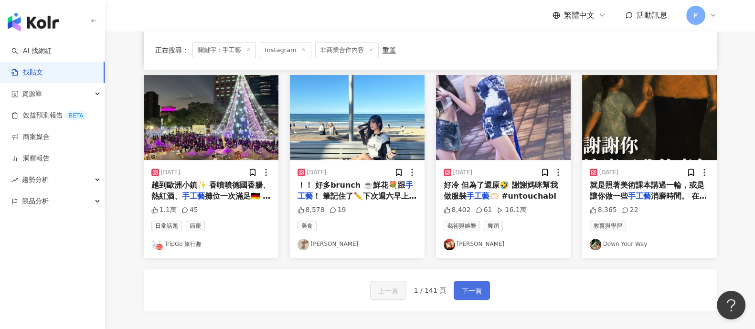
click at [456, 285] on button "下一頁" at bounding box center [472, 290] width 36 height 19
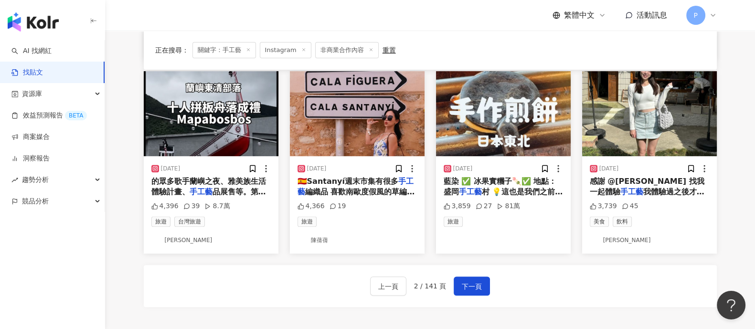
scroll to position [588, 0]
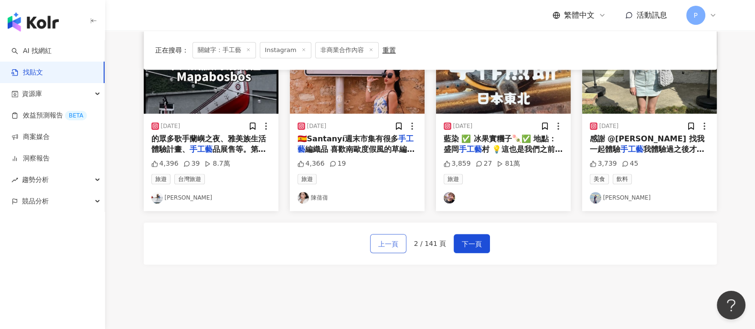
click at [389, 239] on span "上一頁" at bounding box center [388, 243] width 20 height 11
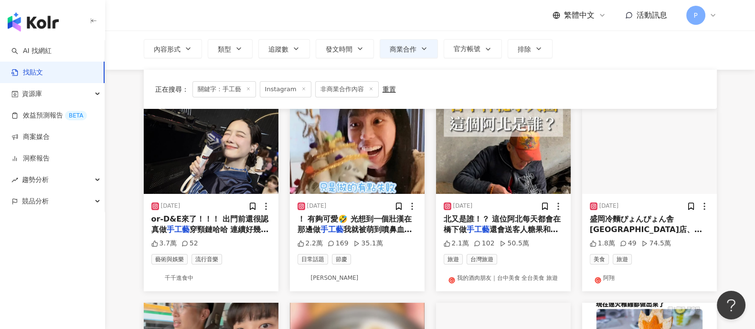
scroll to position [0, 0]
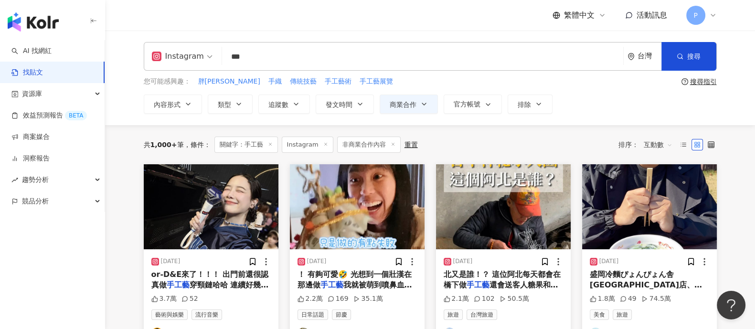
click at [304, 57] on input "***" at bounding box center [422, 57] width 393 height 21
type input "*"
click at [680, 54] on icon "button" at bounding box center [680, 56] width 7 height 7
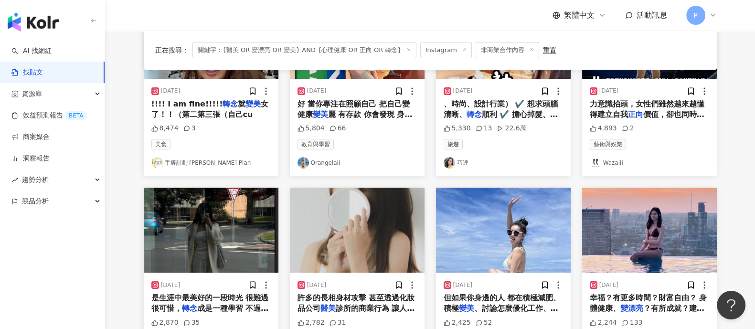
scroll to position [238, 0]
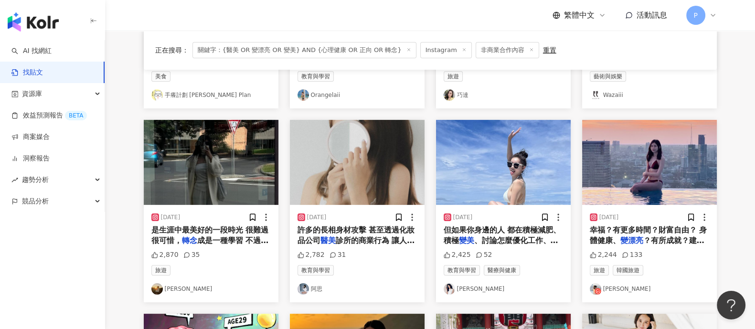
click at [217, 238] on span "成是一種學習 不過過年的烏魚子禮盒很" at bounding box center [209, 246] width 117 height 20
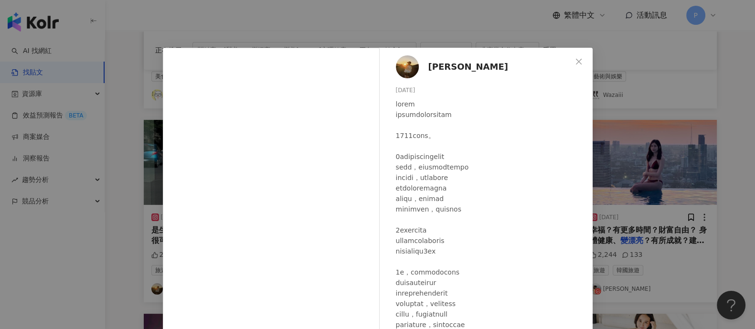
click at [669, 175] on div "[PERSON_NAME] [DATE] 2,870 35 查看原始貼文" at bounding box center [377, 164] width 755 height 329
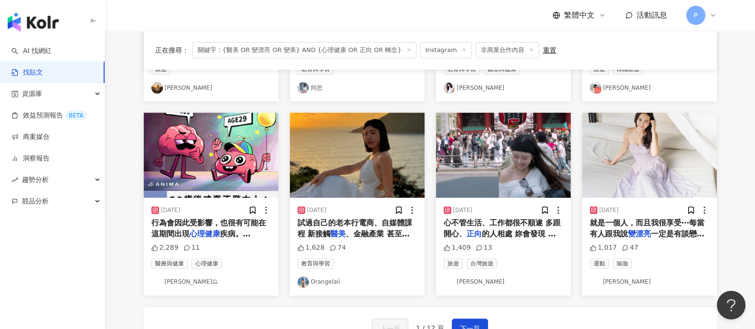
scroll to position [477, 0]
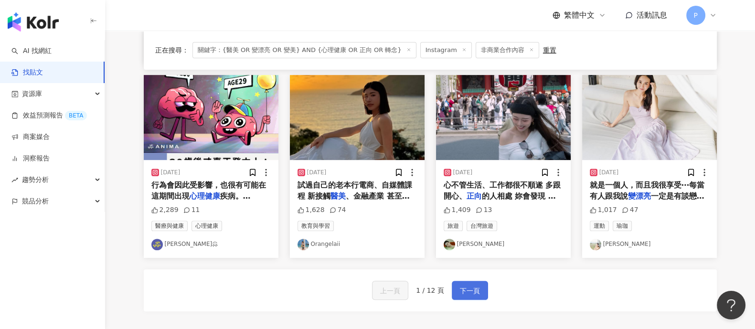
click at [477, 287] on span "下一頁" at bounding box center [470, 290] width 20 height 11
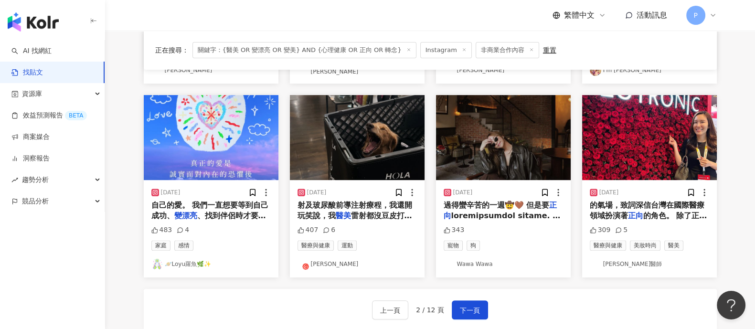
scroll to position [537, 0]
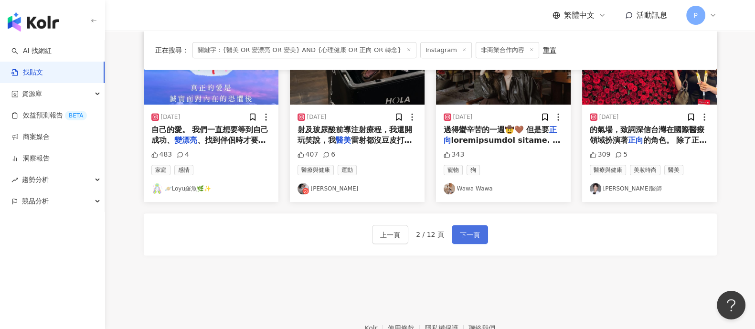
click at [475, 229] on span "下一頁" at bounding box center [470, 234] width 20 height 11
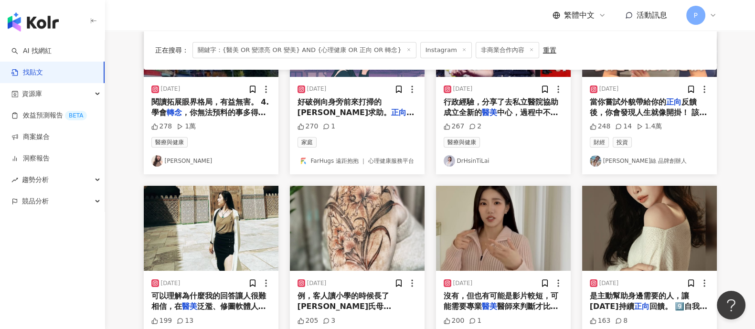
scroll to position [0, 0]
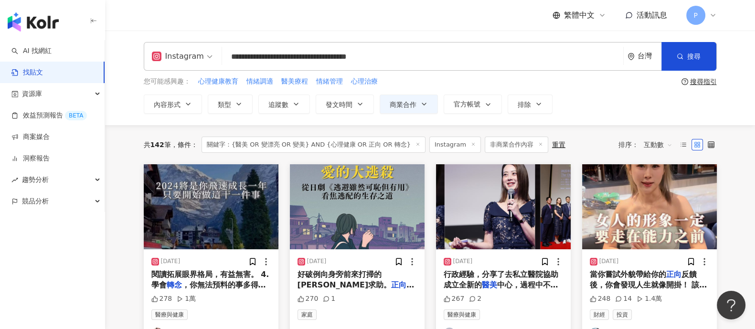
click at [422, 54] on input "**********" at bounding box center [422, 57] width 393 height 21
click at [423, 58] on input "**********" at bounding box center [422, 57] width 393 height 21
drag, startPoint x: 441, startPoint y: 57, endPoint x: 468, endPoint y: 59, distance: 27.3
click at [468, 59] on input "**********" at bounding box center [422, 57] width 393 height 21
click at [683, 58] on button "搜尋" at bounding box center [688, 56] width 55 height 29
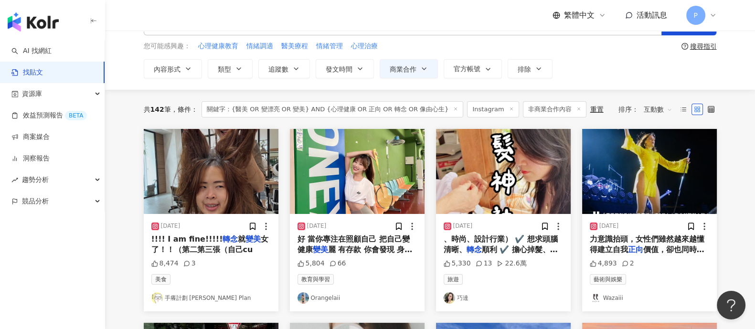
scroll to position [59, 0]
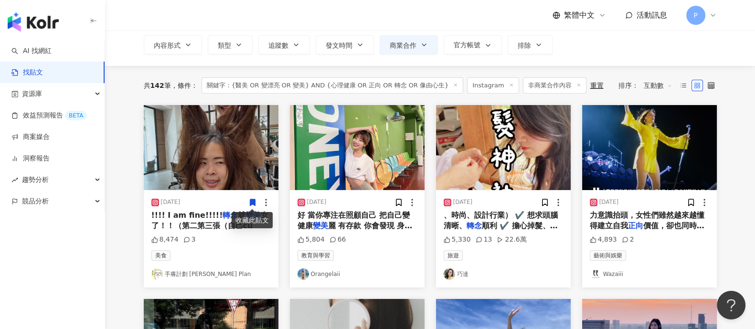
click at [335, 218] on span "好 當你專注在照顧自己 把自己變健康" at bounding box center [353, 221] width 112 height 20
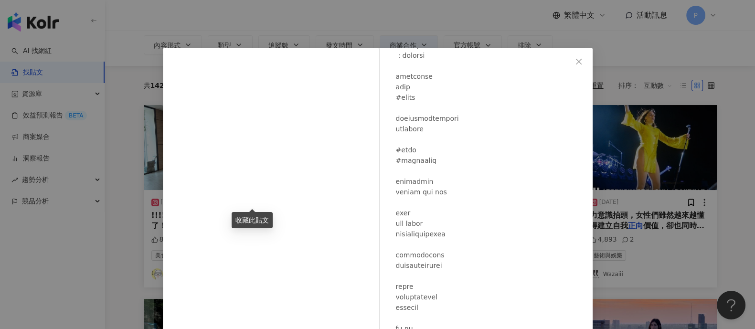
click at [682, 211] on div "Orangelaii [DATE] 5,804 66 查看原始貼文" at bounding box center [377, 164] width 755 height 329
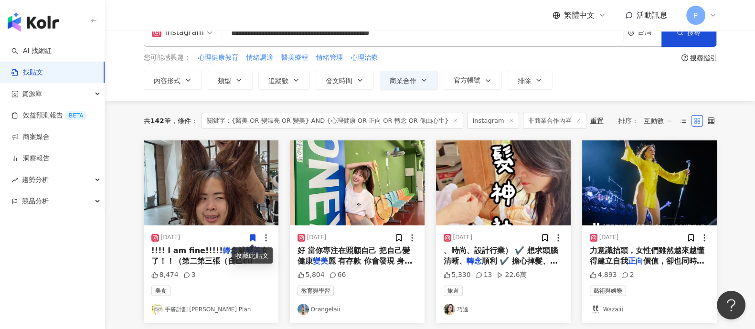
scroll to position [0, 0]
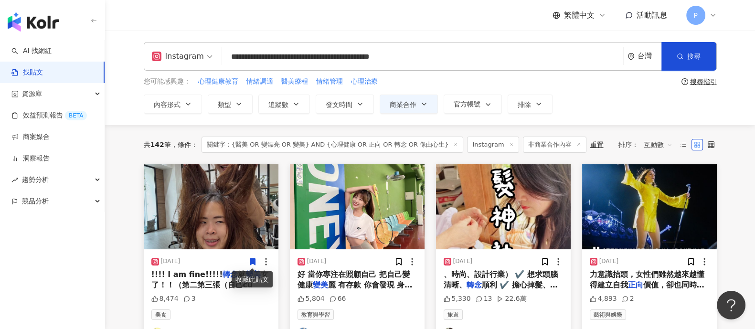
click at [468, 55] on input "**********" at bounding box center [422, 57] width 393 height 21
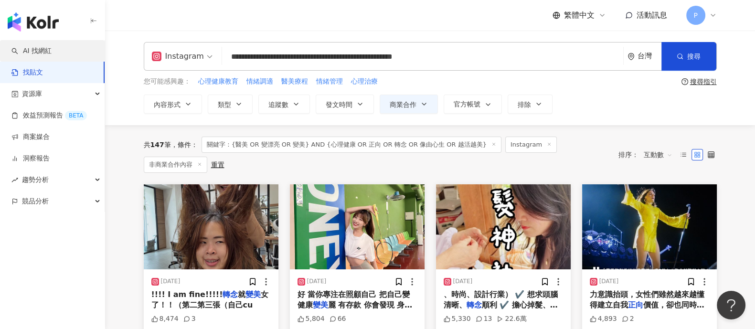
drag, startPoint x: 484, startPoint y: 58, endPoint x: 0, endPoint y: 58, distance: 484.2
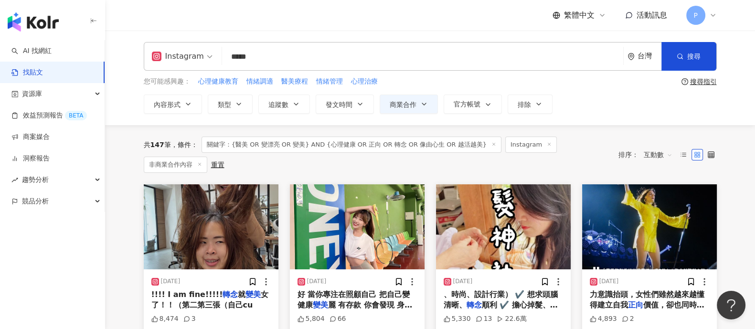
click at [332, 58] on input "*****" at bounding box center [422, 57] width 393 height 21
click at [705, 58] on button "搜尋" at bounding box center [688, 56] width 55 height 29
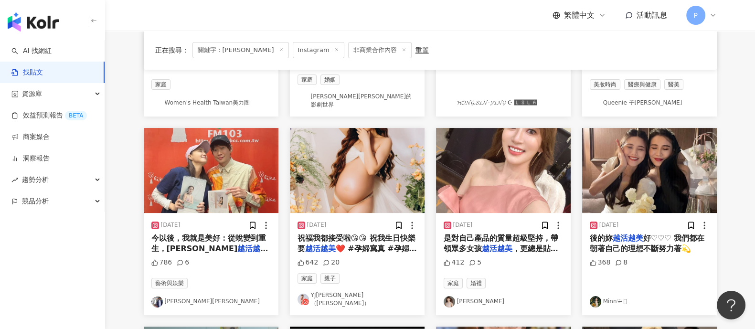
scroll to position [238, 0]
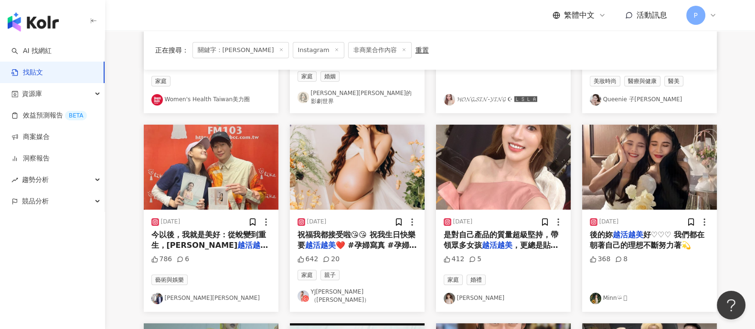
click at [212, 230] on span "今以後，我就是美好：從蛻變到重生，[PERSON_NAME]" at bounding box center [208, 240] width 115 height 20
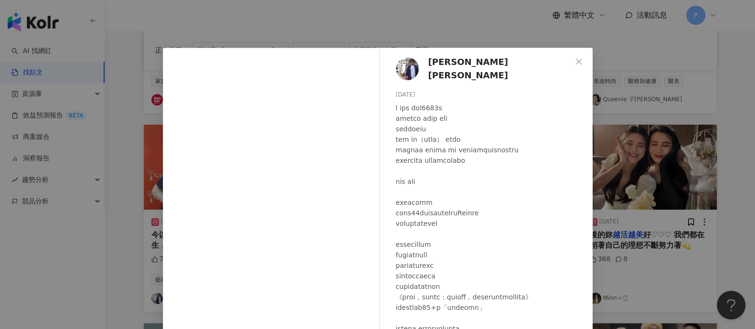
click at [132, 209] on div "[PERSON_NAME][PERSON_NAME] [DATE] 786 6 查看原始貼文" at bounding box center [377, 164] width 755 height 329
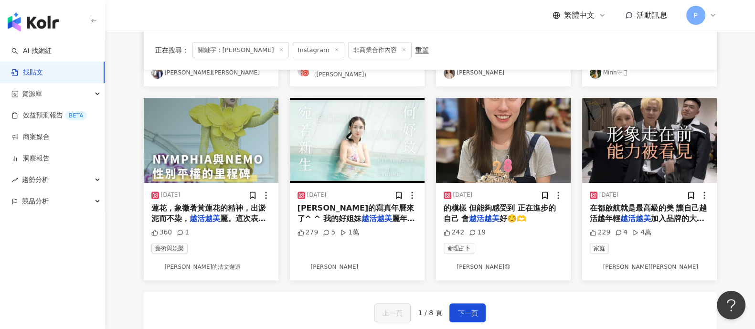
scroll to position [537, 0]
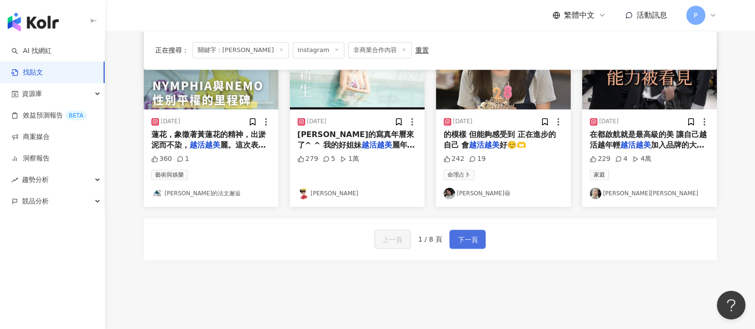
click at [464, 234] on span "下一頁" at bounding box center [467, 239] width 20 height 11
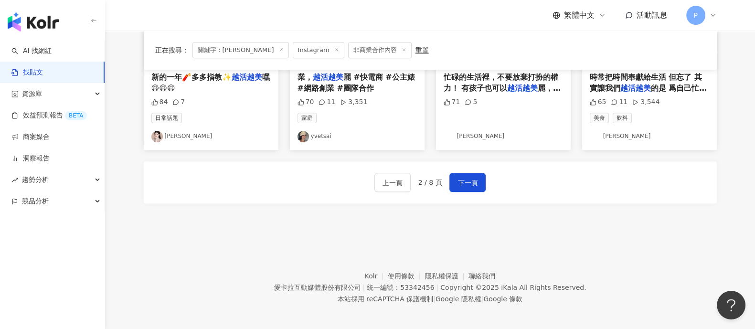
scroll to position [588, 0]
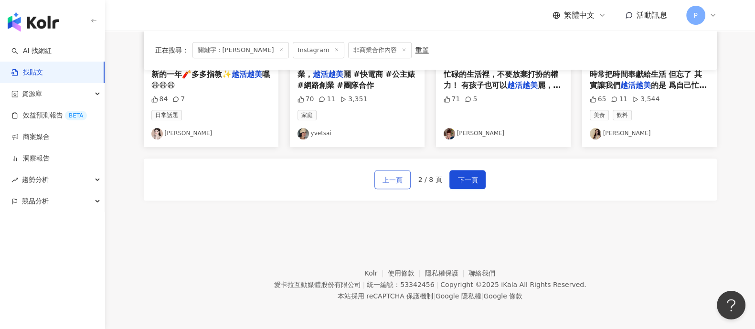
click at [396, 179] on span "上一頁" at bounding box center [392, 179] width 20 height 11
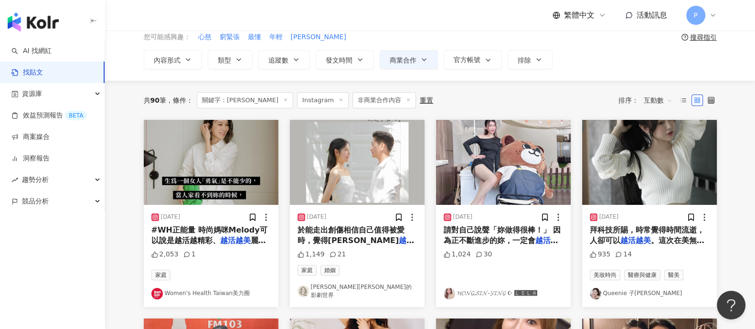
scroll to position [59, 0]
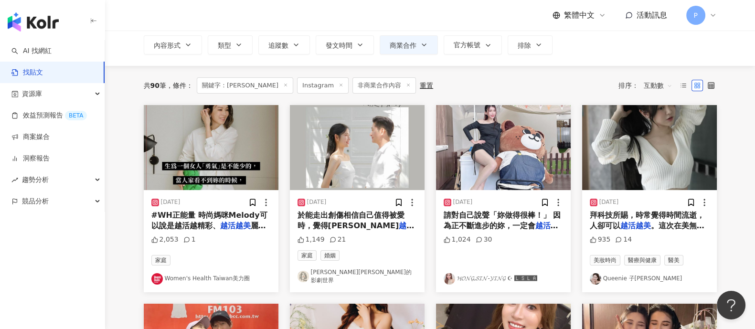
click at [542, 225] on mark "越活越美" at bounding box center [501, 231] width 115 height 20
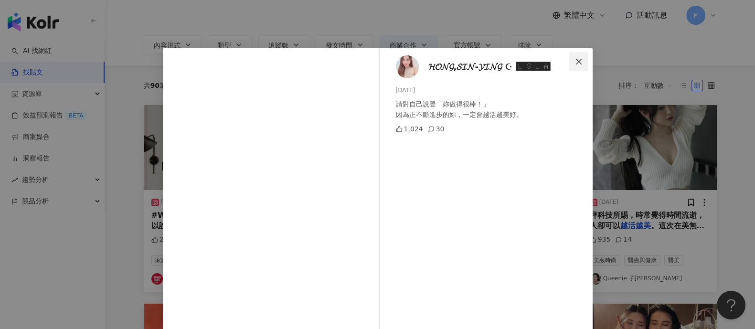
drag, startPoint x: 576, startPoint y: 57, endPoint x: 563, endPoint y: 90, distance: 35.4
click at [576, 57] on button "Close" at bounding box center [578, 61] width 19 height 19
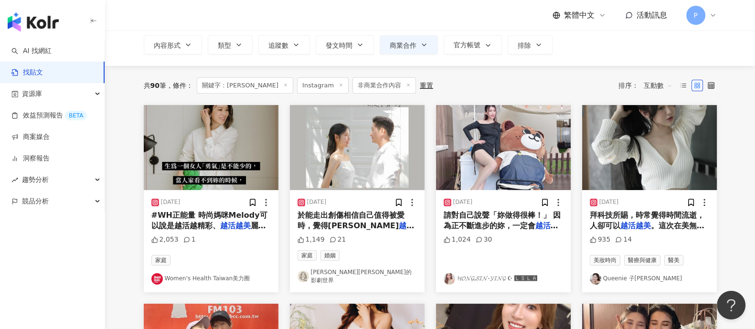
click at [378, 232] on span "了。 離婚不一定是壞事，說不定" at bounding box center [355, 242] width 117 height 20
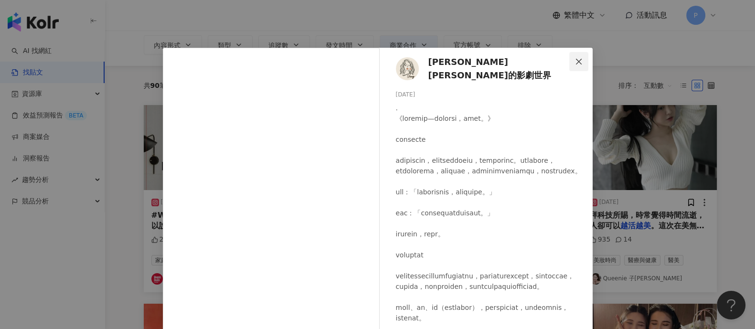
click at [577, 61] on icon "close" at bounding box center [579, 62] width 8 height 8
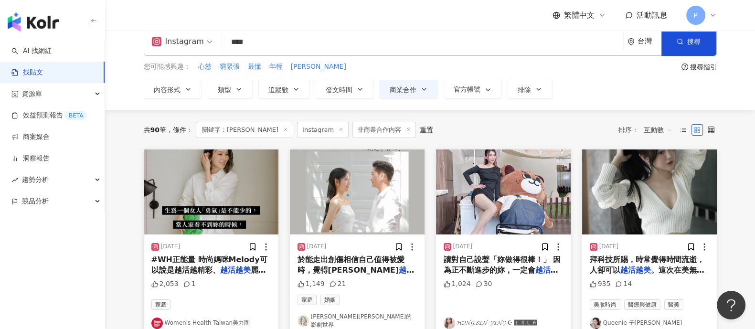
scroll to position [0, 0]
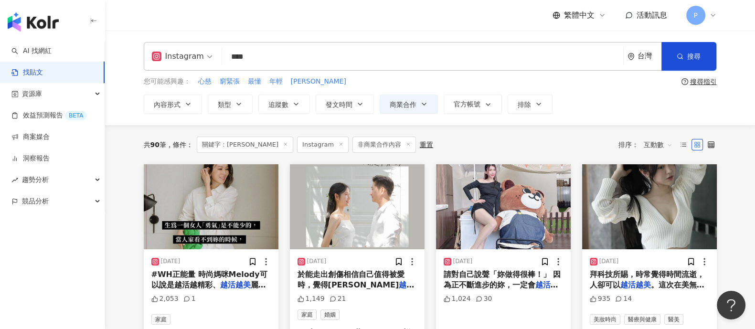
click at [153, 58] on icon at bounding box center [157, 56] width 8 height 7
drag, startPoint x: 308, startPoint y: 59, endPoint x: 306, endPoint y: 64, distance: 5.4
click at [308, 61] on input "****" at bounding box center [422, 57] width 393 height 21
type input "*"
paste input "**********"
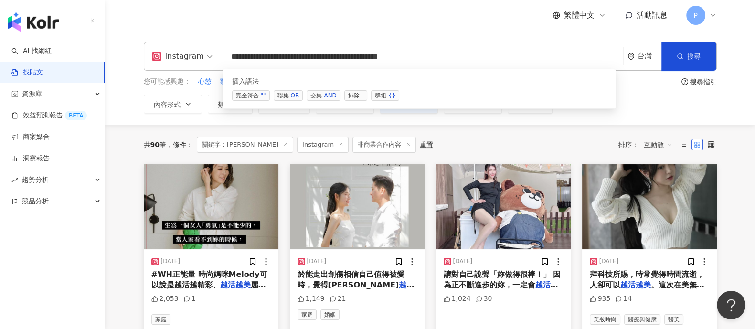
drag, startPoint x: 494, startPoint y: 56, endPoint x: 175, endPoint y: 63, distance: 319.1
click at [175, 63] on div "**********" at bounding box center [430, 56] width 573 height 29
click at [509, 53] on input "**********" at bounding box center [422, 57] width 393 height 21
drag, startPoint x: 511, startPoint y: 57, endPoint x: 186, endPoint y: 53, distance: 324.7
click at [191, 53] on div "**********" at bounding box center [430, 56] width 573 height 29
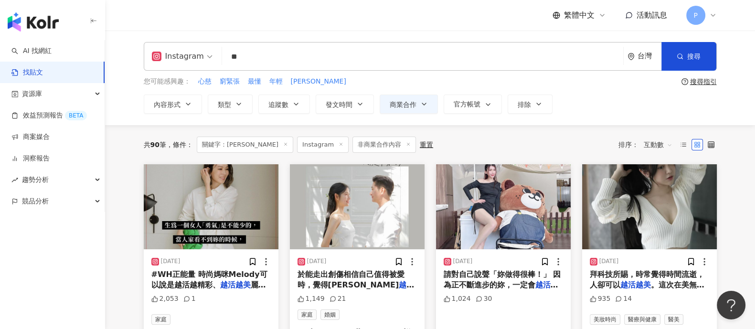
type input "*"
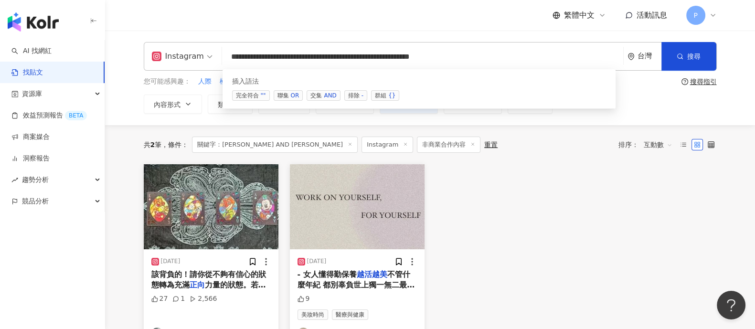
click at [0, 26] on div "**********" at bounding box center [377, 265] width 755 height 530
drag, startPoint x: 372, startPoint y: 57, endPoint x: 0, endPoint y: 58, distance: 372.0
click at [0, 58] on div "**********" at bounding box center [377, 265] width 755 height 530
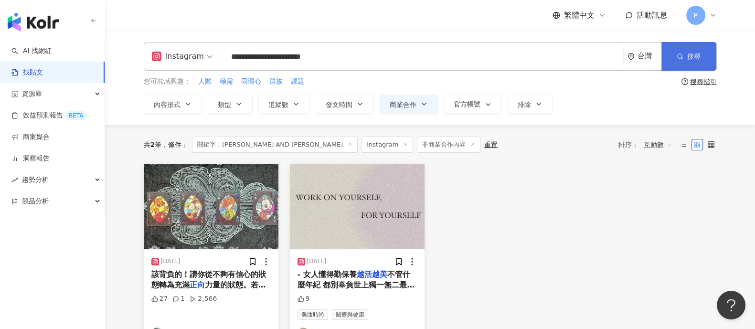
click at [697, 53] on span "搜尋" at bounding box center [693, 57] width 13 height 8
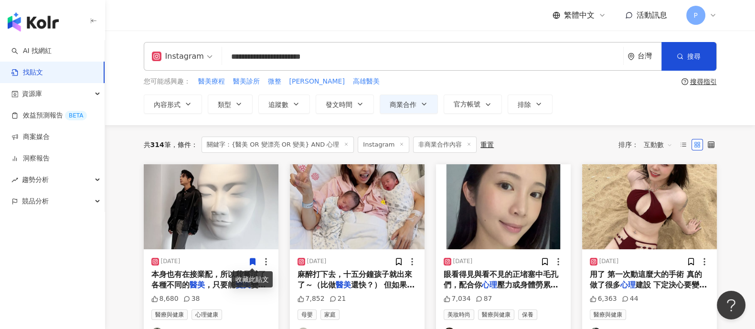
click at [248, 55] on input "**********" at bounding box center [422, 57] width 393 height 21
drag, startPoint x: 263, startPoint y: 58, endPoint x: 233, endPoint y: 60, distance: 29.7
click at [233, 60] on input "**********" at bounding box center [422, 57] width 393 height 21
click at [696, 65] on button "搜尋" at bounding box center [688, 56] width 55 height 29
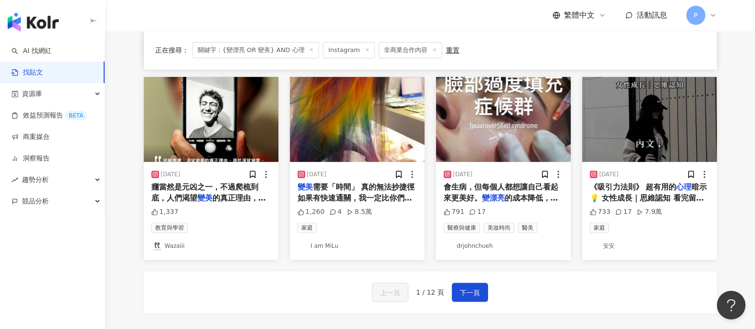
scroll to position [477, 0]
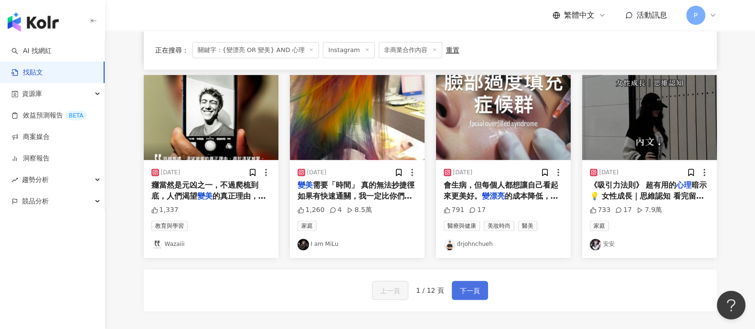
click at [475, 287] on span "下一頁" at bounding box center [470, 290] width 20 height 11
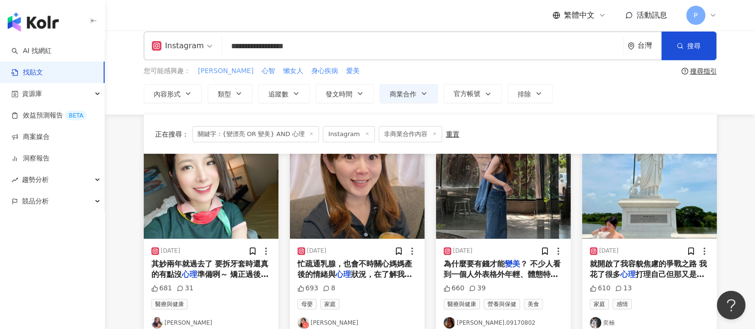
scroll to position [0, 0]
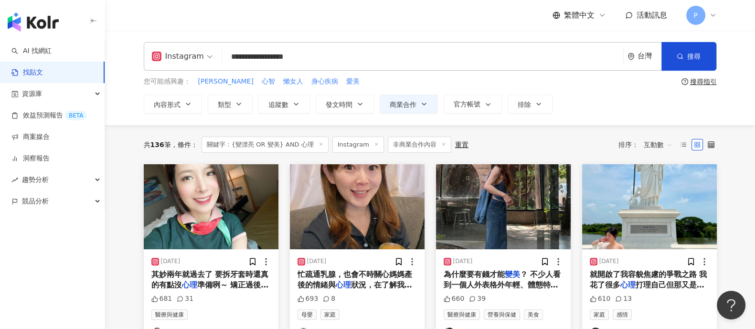
click at [329, 61] on input "**********" at bounding box center [422, 57] width 393 height 21
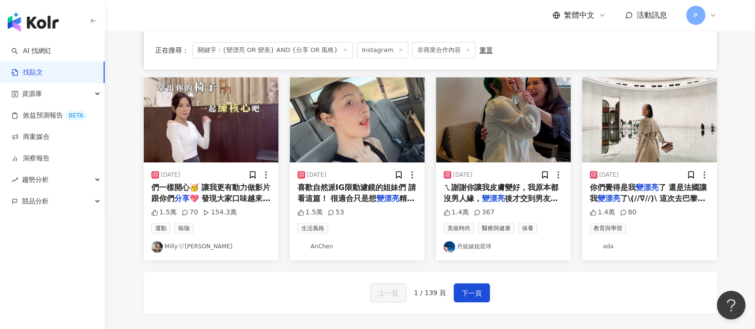
scroll to position [477, 0]
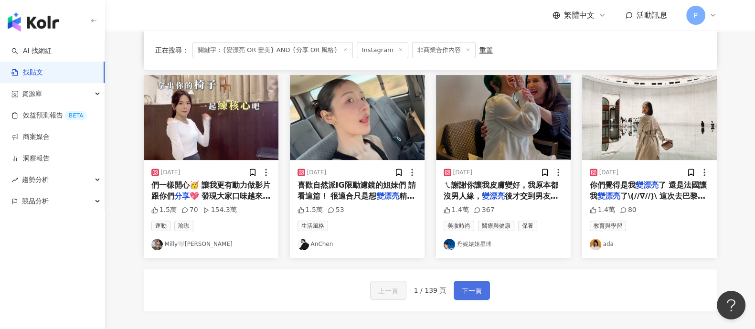
click at [474, 286] on span "下一頁" at bounding box center [472, 290] width 20 height 11
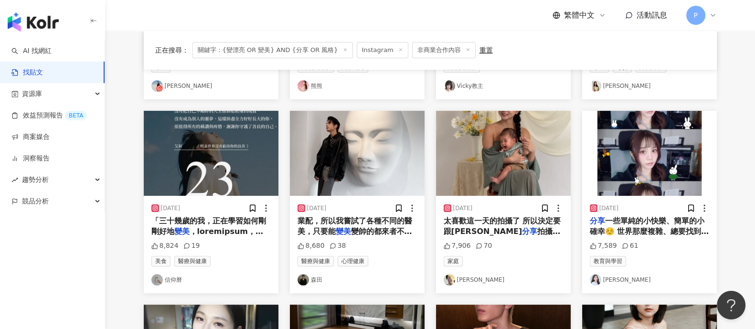
scroll to position [9, 0]
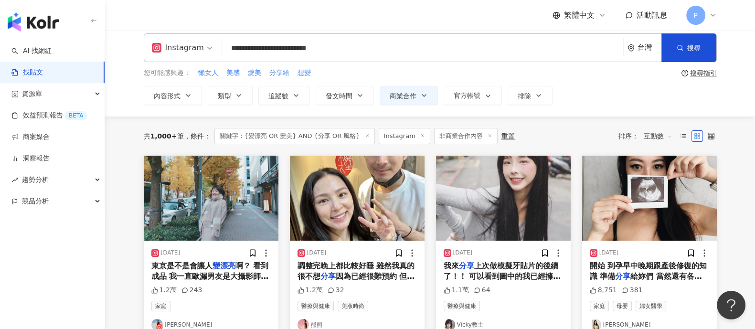
click at [611, 100] on div "內容形式 類型 追蹤數 發文時間 商業合作 官方帳號 排除 不限 商業合作內容 非商業合作內容 不限 貼文 全部影音 Reels 非 Reels 影音" at bounding box center [430, 95] width 573 height 19
click at [613, 108] on div "**********" at bounding box center [430, 69] width 650 height 95
click at [432, 50] on input "**********" at bounding box center [422, 48] width 393 height 21
drag, startPoint x: 311, startPoint y: 49, endPoint x: 353, endPoint y: 49, distance: 42.0
click at [353, 49] on input "**********" at bounding box center [422, 48] width 393 height 21
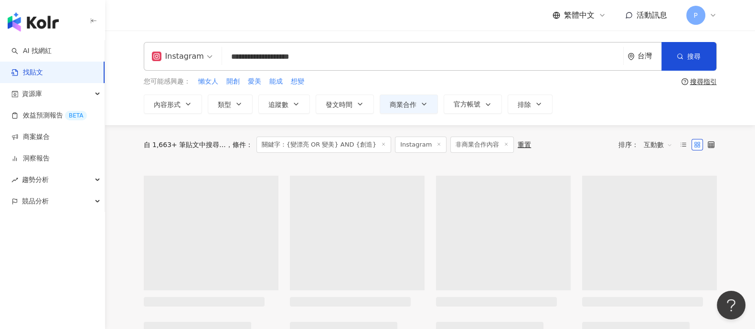
click at [352, 49] on input "**********" at bounding box center [422, 57] width 393 height 21
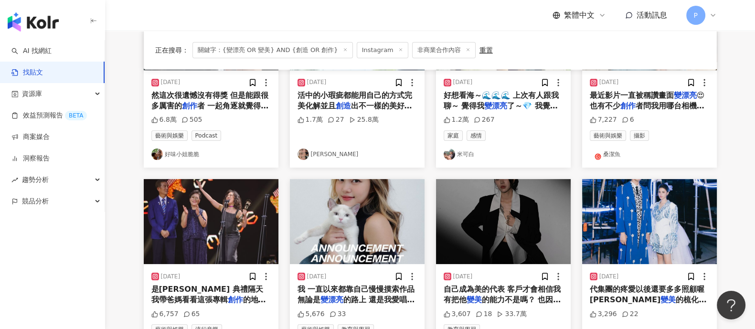
scroll to position [238, 0]
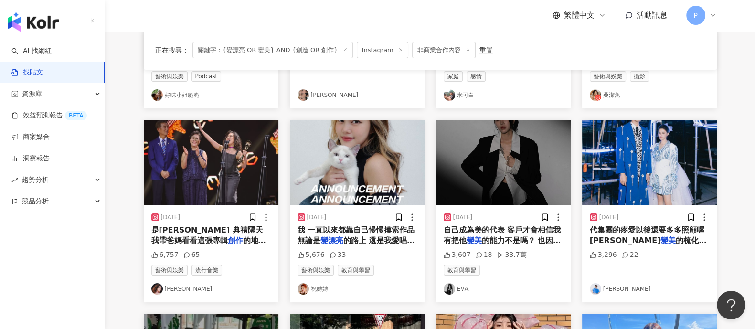
click at [376, 236] on span "的路上 還是我愛唱歌的影片 該如何" at bounding box center [355, 246] width 117 height 20
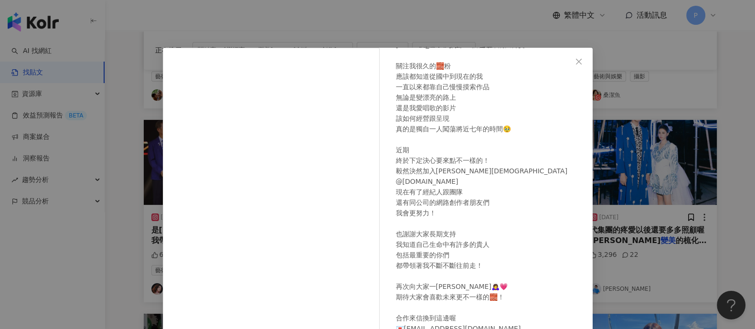
scroll to position [61, 0]
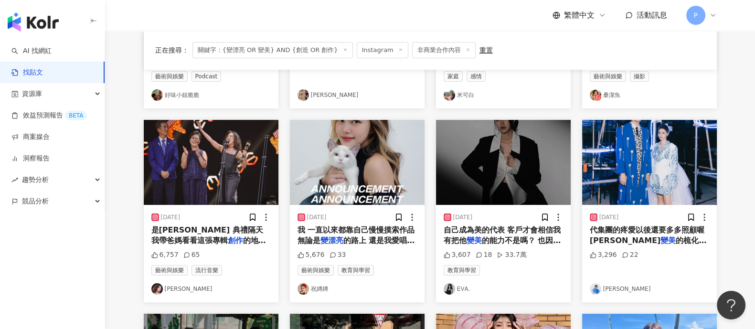
click at [502, 236] on span "的能力不是嗎？ 也因為這兩年的堅持" at bounding box center [502, 246] width 117 height 20
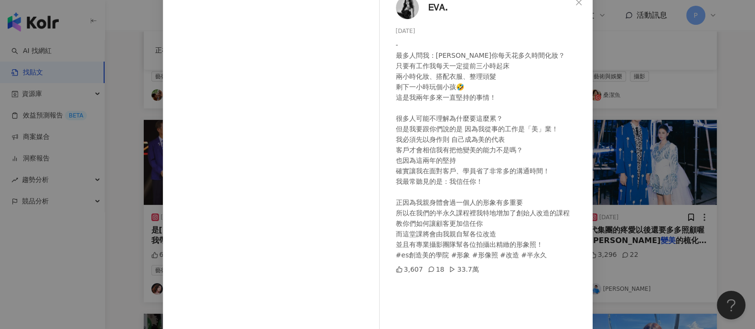
scroll to position [99, 0]
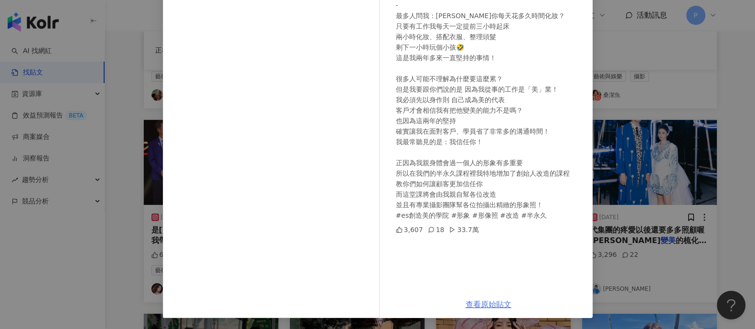
click at [488, 300] on link "查看原始貼文" at bounding box center [489, 304] width 46 height 9
click at [622, 149] on div "ᎬᏙᎪ. [DATE] - 最多人問我：[PERSON_NAME]你每天花多久時間化妝？ 只要有工作我每天一定提前三小時起床 兩小時化妝、搭配衣服、整理頭髮 …" at bounding box center [377, 164] width 755 height 329
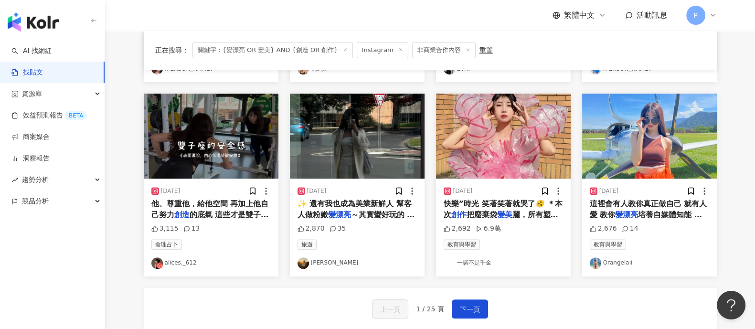
scroll to position [477, 0]
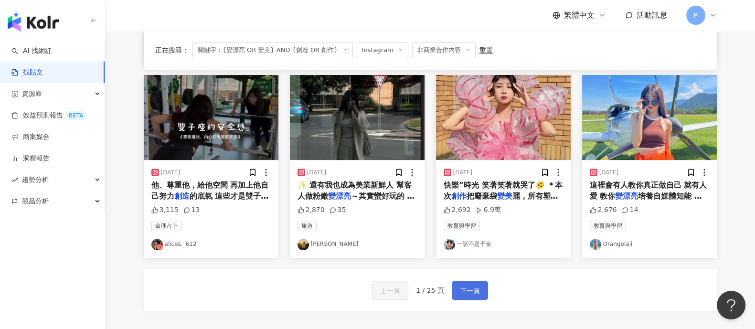
click at [468, 290] on span "下一頁" at bounding box center [470, 290] width 20 height 11
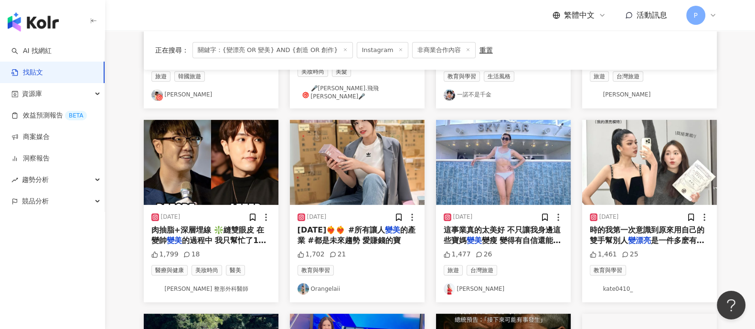
scroll to position [0, 0]
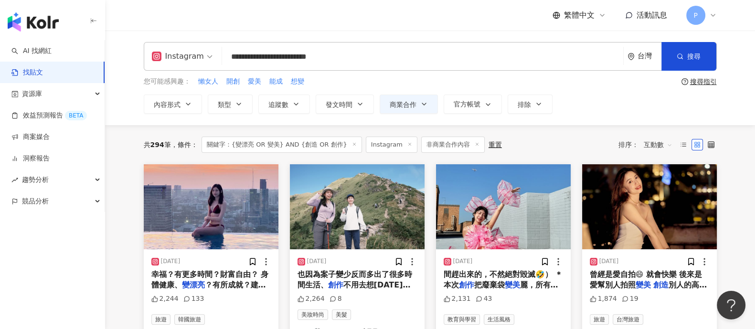
click at [400, 55] on input "**********" at bounding box center [422, 57] width 393 height 21
drag, startPoint x: 400, startPoint y: 58, endPoint x: 195, endPoint y: 58, distance: 204.9
click at [195, 58] on div "**********" at bounding box center [430, 56] width 573 height 29
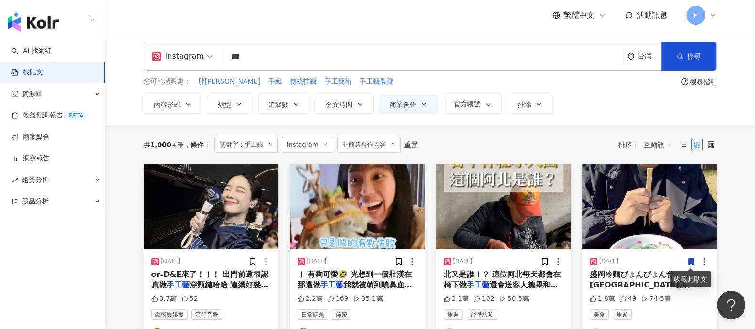
drag, startPoint x: 276, startPoint y: 63, endPoint x: 205, endPoint y: 63, distance: 70.2
click at [205, 63] on div "Instagram 手工藝 *** 台灣 搜尋 searchOperator 插入語法 完全符合 "" 聯集 OR 交集 AND 排除 - 群組 {}" at bounding box center [430, 56] width 573 height 29
type input "*"
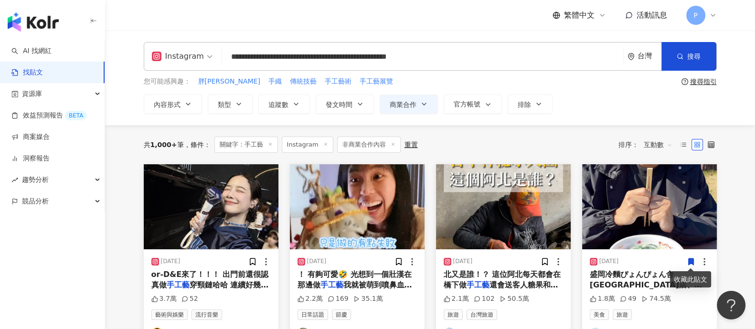
type input "**********"
click at [701, 85] on div "搜尋指引" at bounding box center [703, 82] width 27 height 8
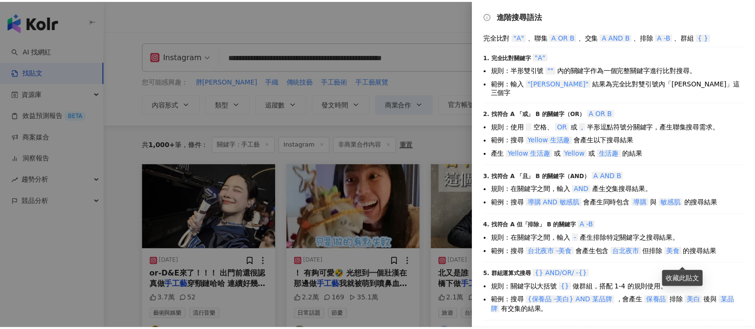
scroll to position [2, 0]
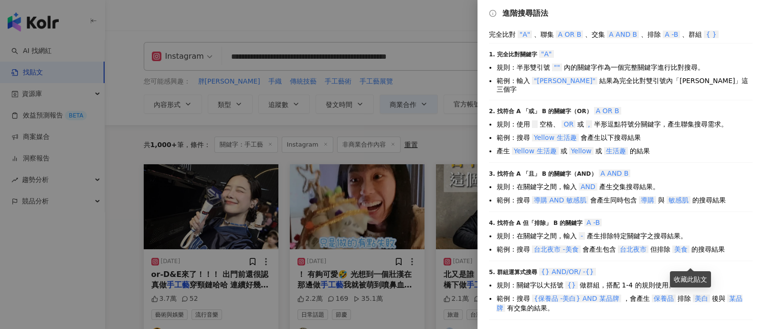
click at [388, 66] on div at bounding box center [382, 164] width 764 height 329
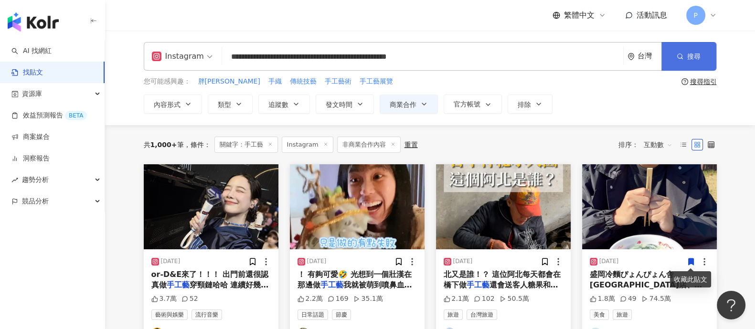
click at [691, 62] on button "搜尋" at bounding box center [688, 56] width 55 height 29
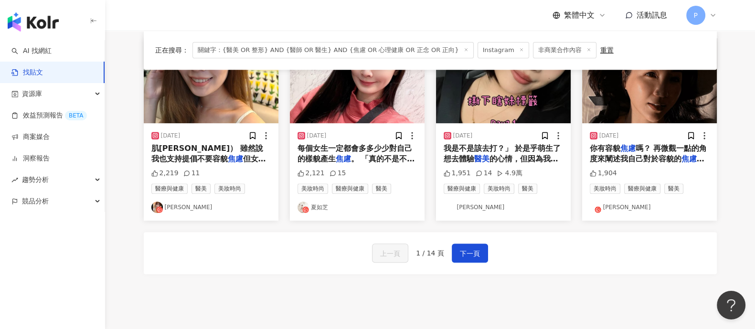
scroll to position [537, 0]
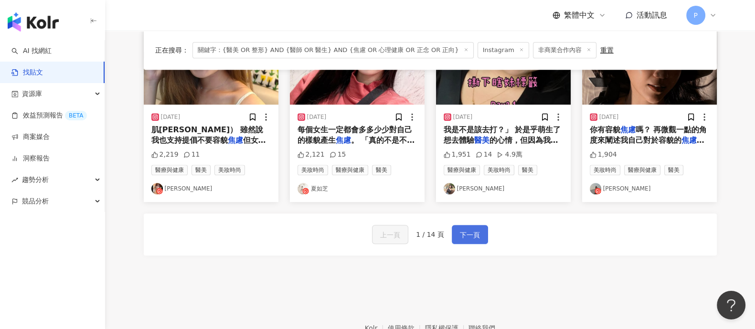
click at [475, 233] on span "下一頁" at bounding box center [470, 234] width 20 height 11
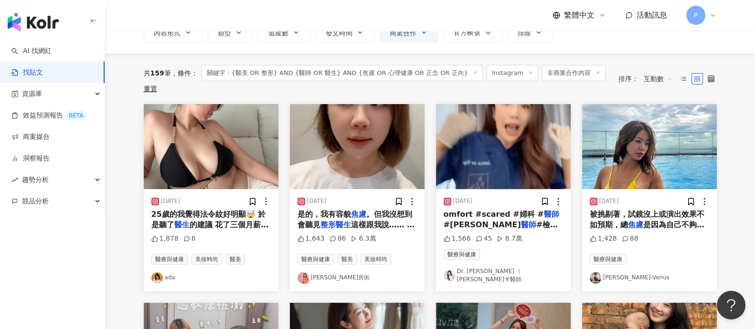
scroll to position [0, 0]
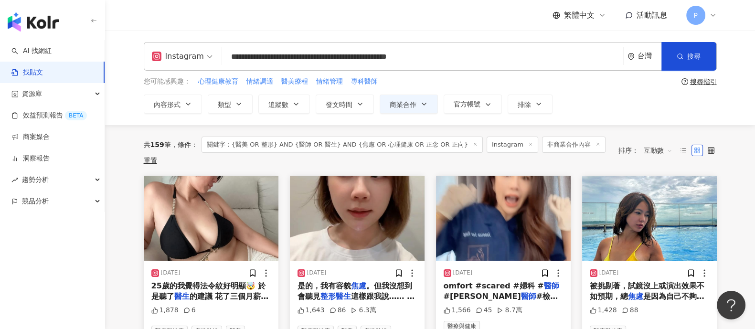
click at [298, 58] on input "**********" at bounding box center [422, 57] width 393 height 21
